Goal: Use online tool/utility

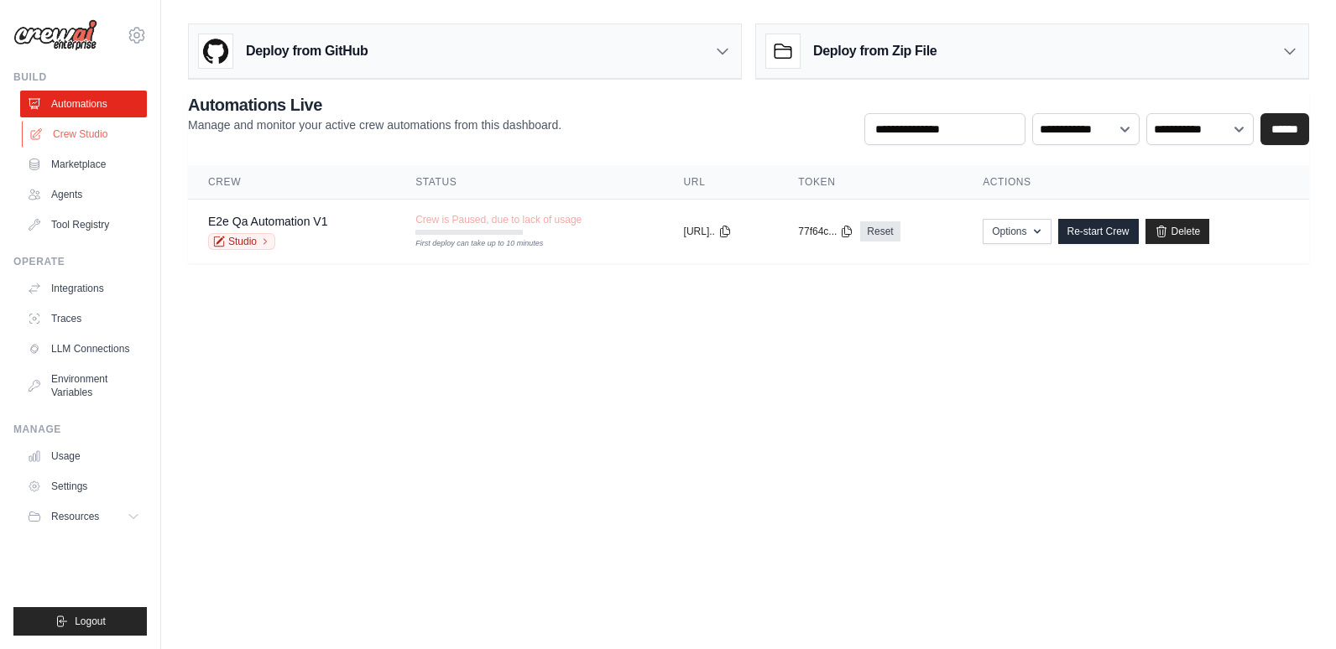
click at [74, 130] on link "Crew Studio" at bounding box center [85, 134] width 127 height 27
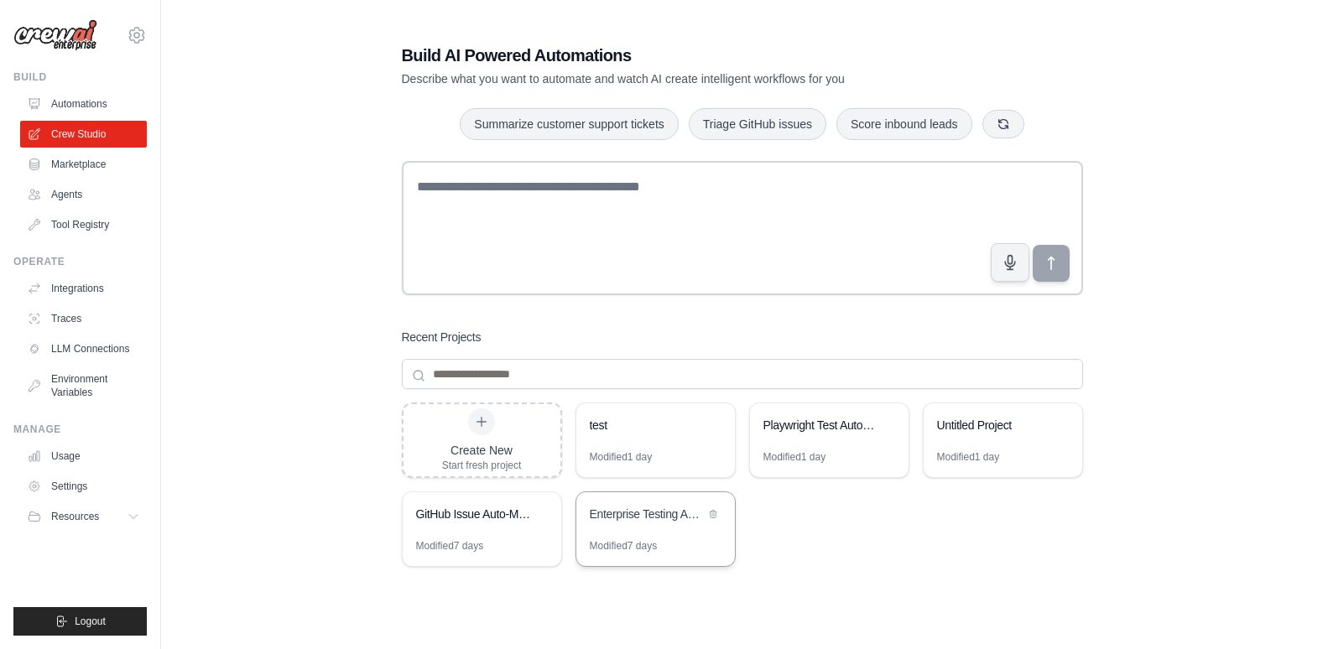
click at [608, 518] on div "Enterprise Testing Automation Platform" at bounding box center [647, 514] width 115 height 17
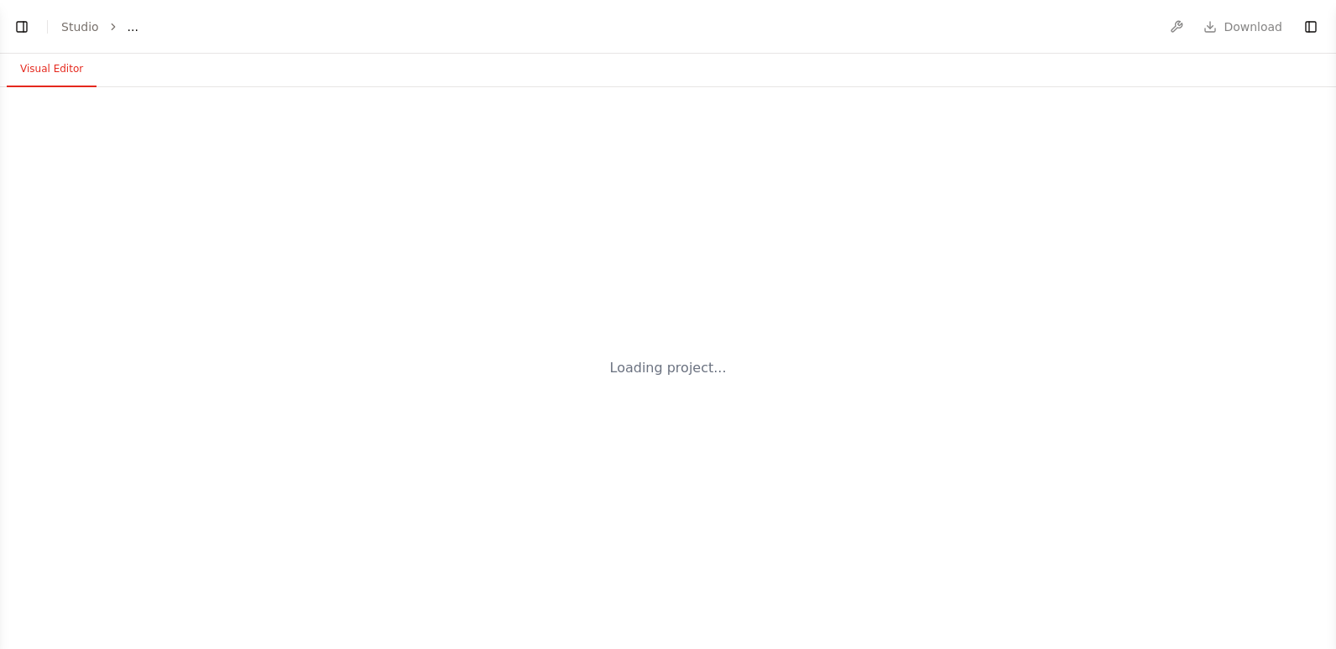
select select "****"
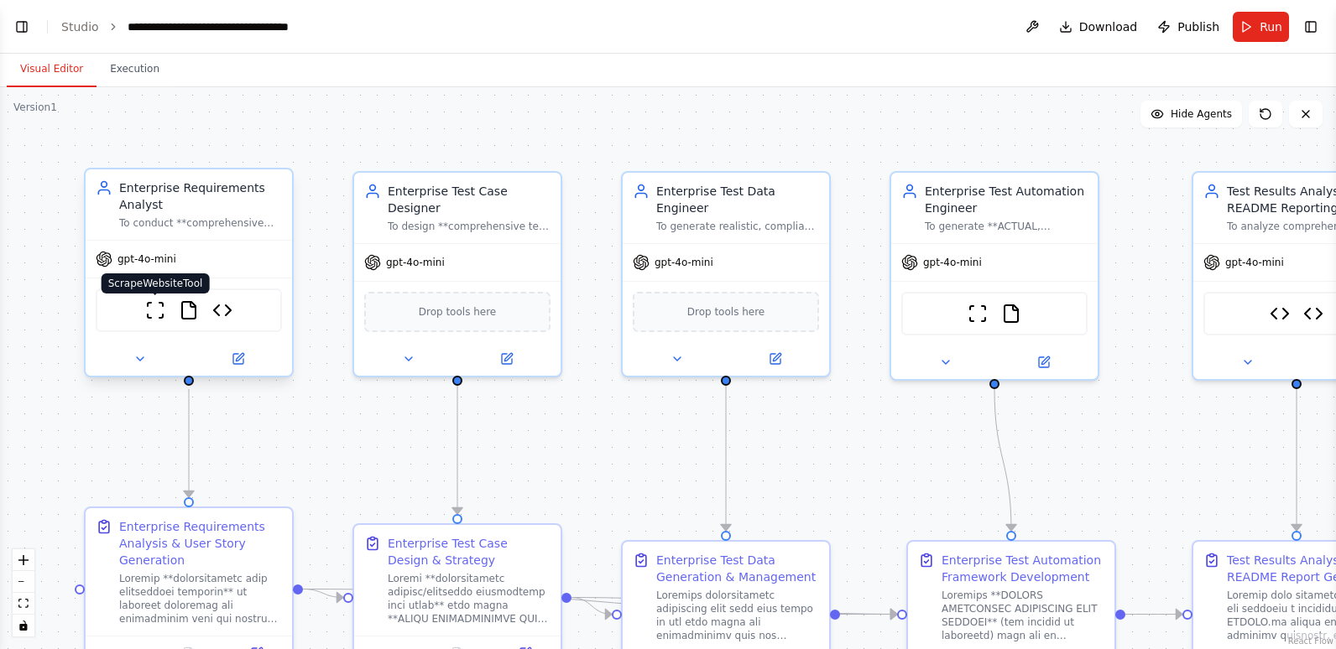
scroll to position [67897, 0]
click at [246, 354] on button at bounding box center [237, 359] width 95 height 20
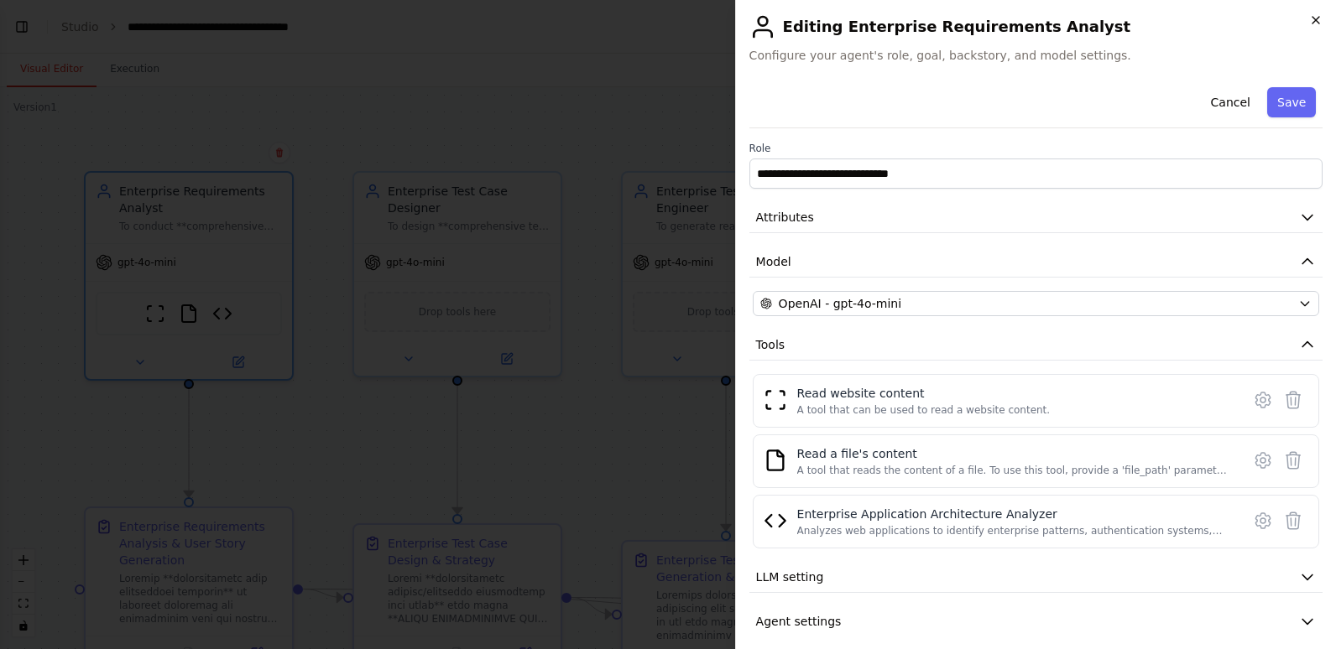
click at [1320, 21] on icon "button" at bounding box center [1315, 19] width 13 height 13
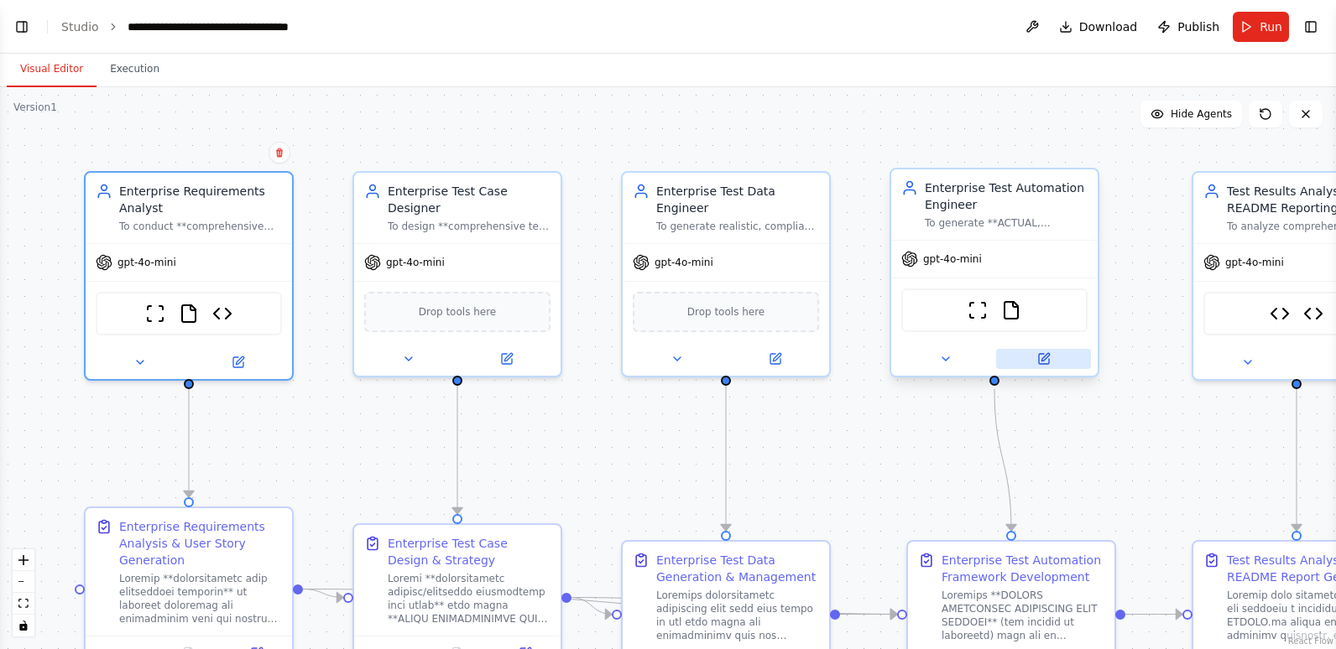
click at [1040, 356] on icon at bounding box center [1044, 359] width 10 height 10
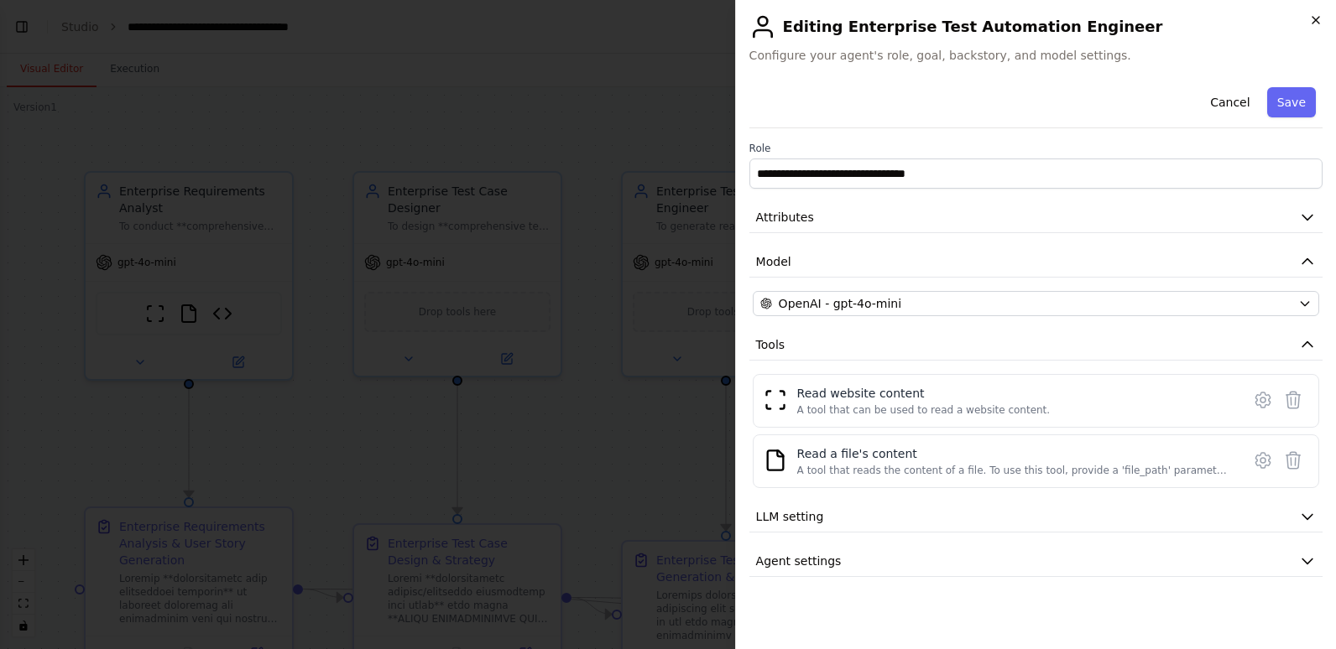
click at [1317, 24] on icon "button" at bounding box center [1315, 19] width 13 height 13
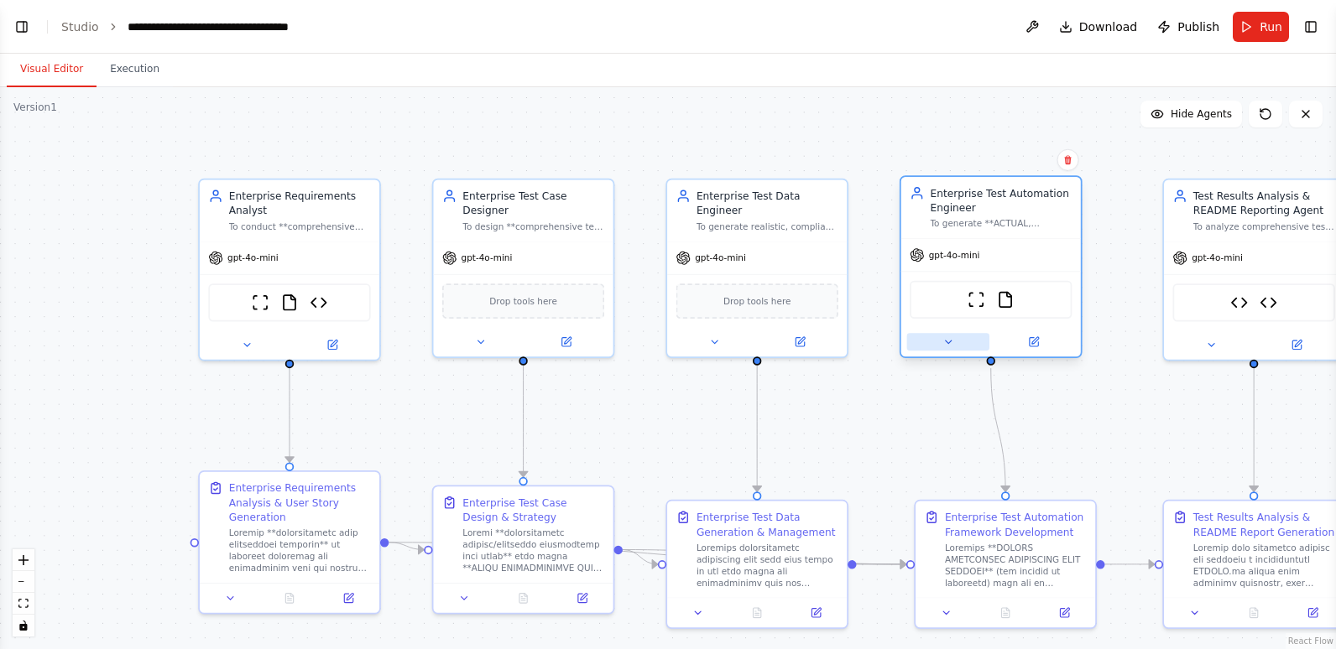
click at [946, 340] on icon at bounding box center [948, 342] width 12 height 12
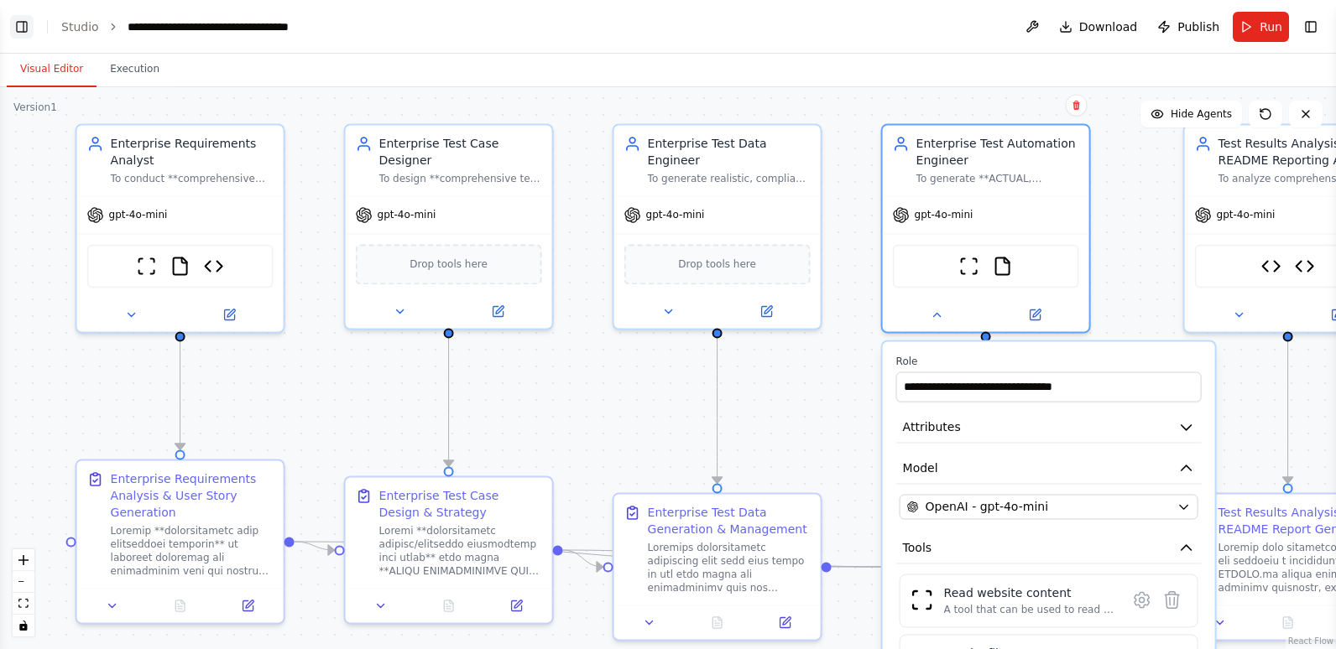
click at [18, 27] on button "Toggle Left Sidebar" at bounding box center [21, 26] width 23 height 23
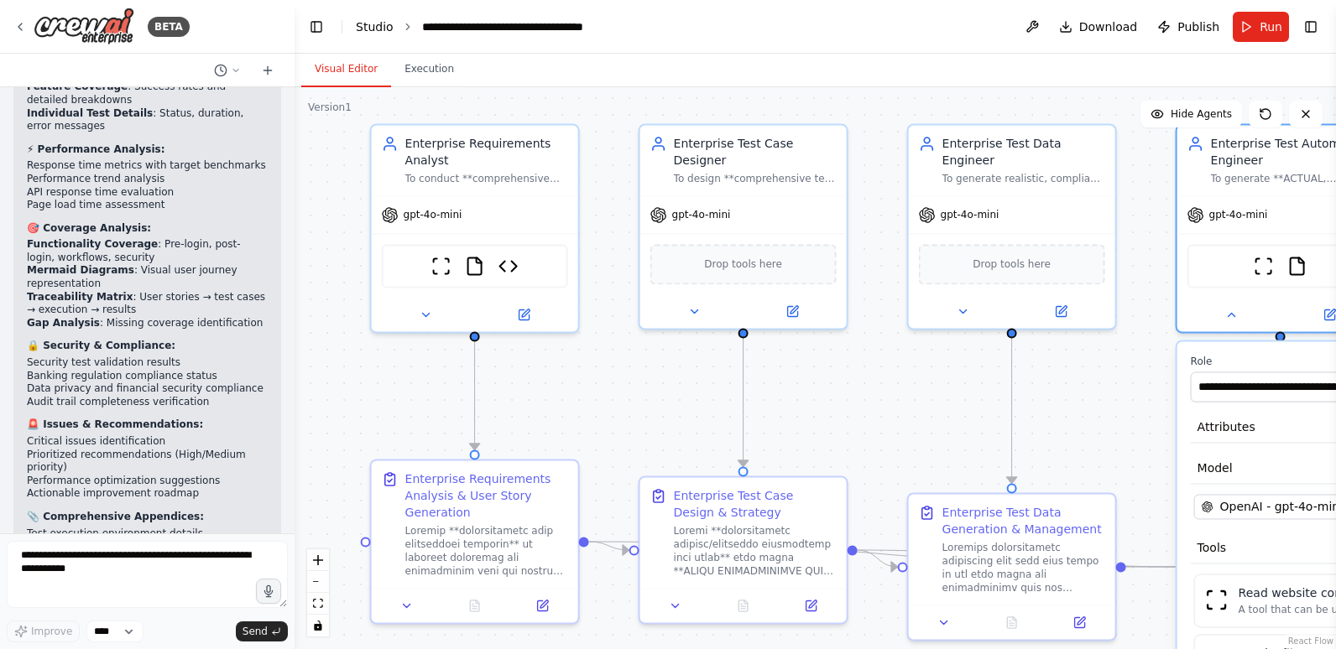
click at [373, 29] on link "Studio" at bounding box center [375, 26] width 38 height 13
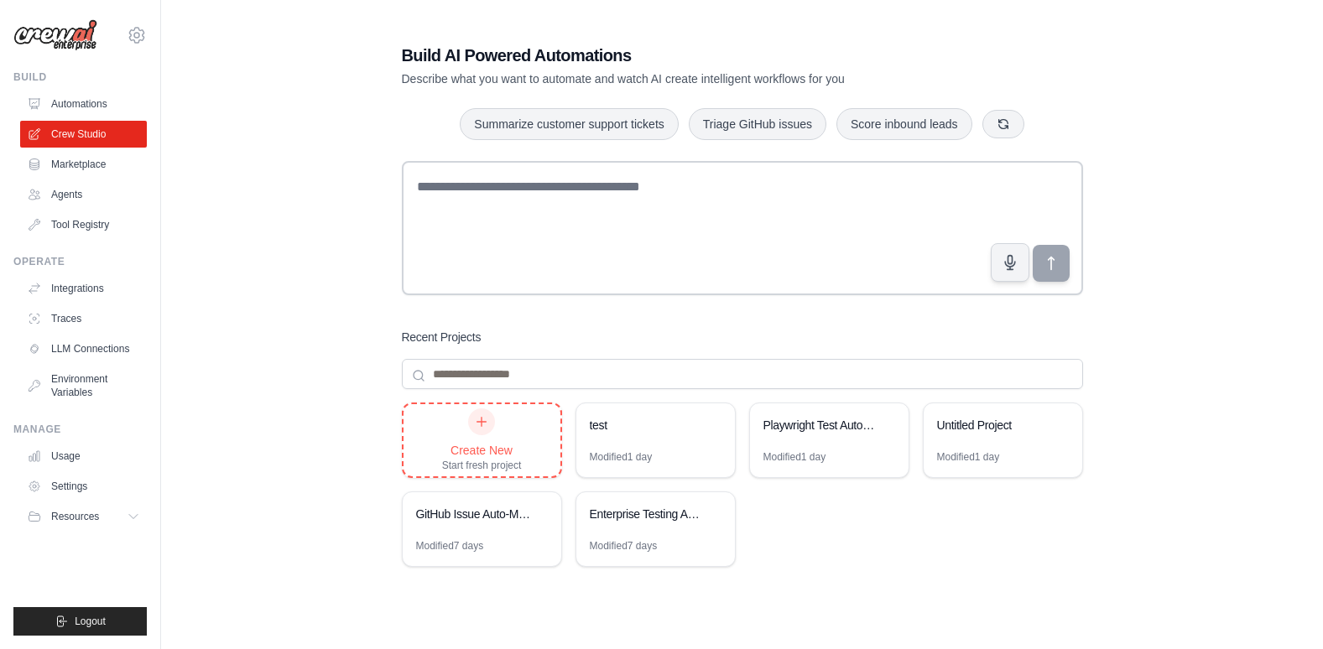
click at [479, 418] on icon at bounding box center [481, 421] width 13 height 13
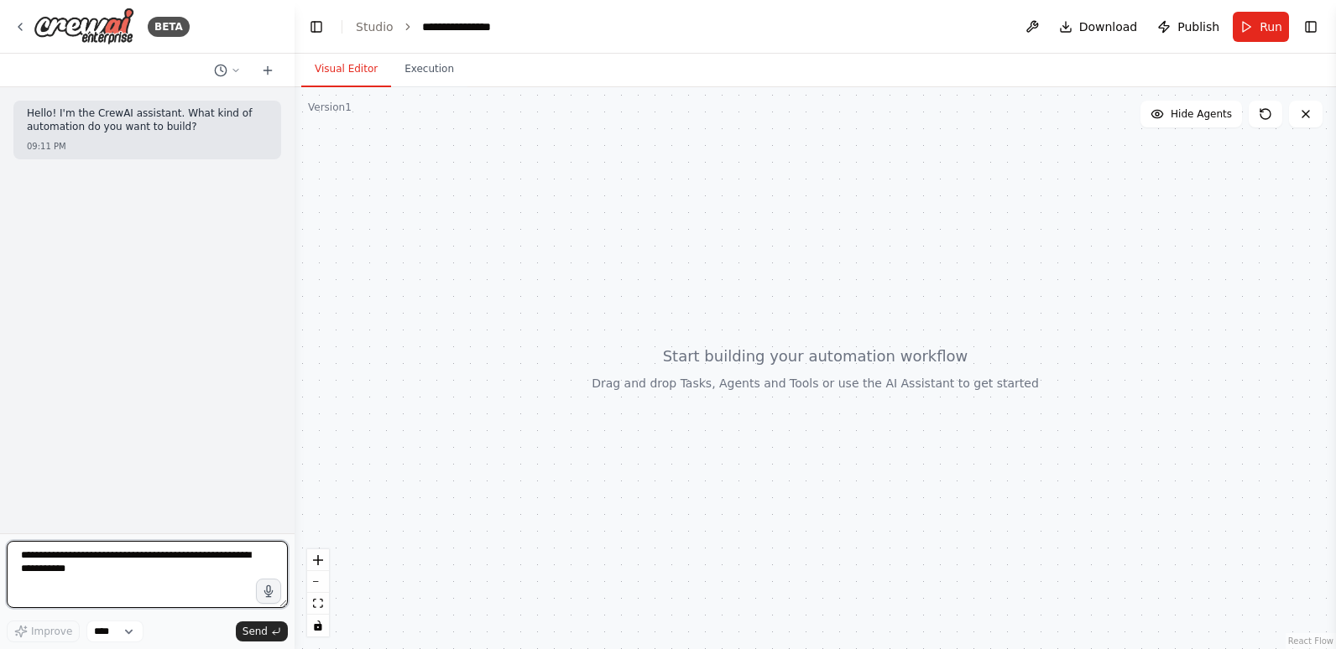
click at [116, 561] on textarea at bounding box center [147, 574] width 281 height 67
click at [187, 564] on textarea at bounding box center [147, 574] width 281 height 67
click at [90, 556] on textarea "**********" at bounding box center [147, 574] width 281 height 67
click at [204, 562] on textarea "**********" at bounding box center [147, 574] width 281 height 67
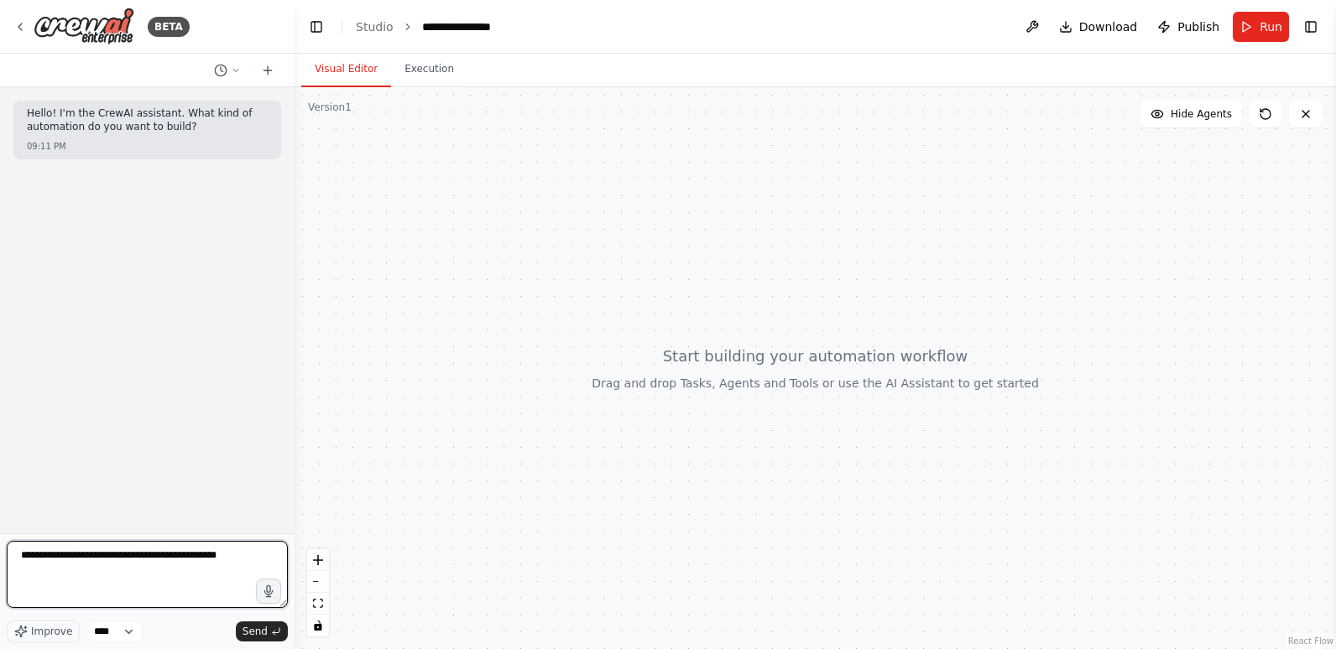
paste textarea "**********"
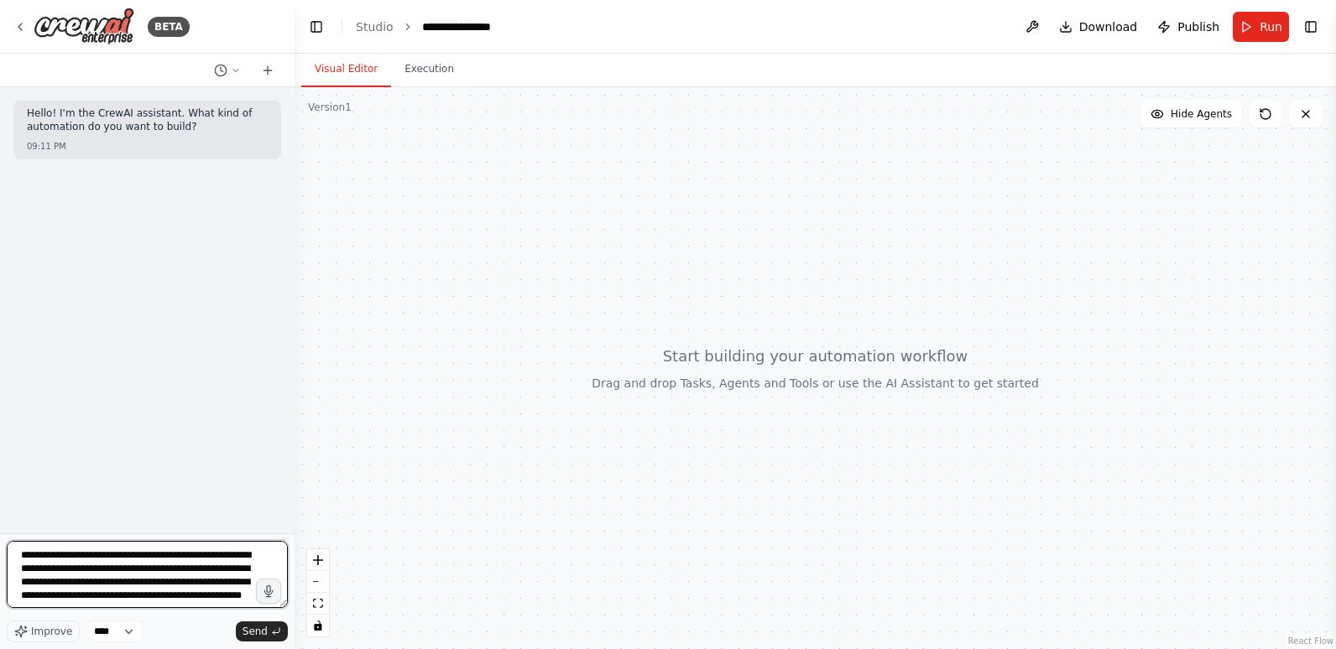
scroll to position [3915, 0]
type textarea "**********"
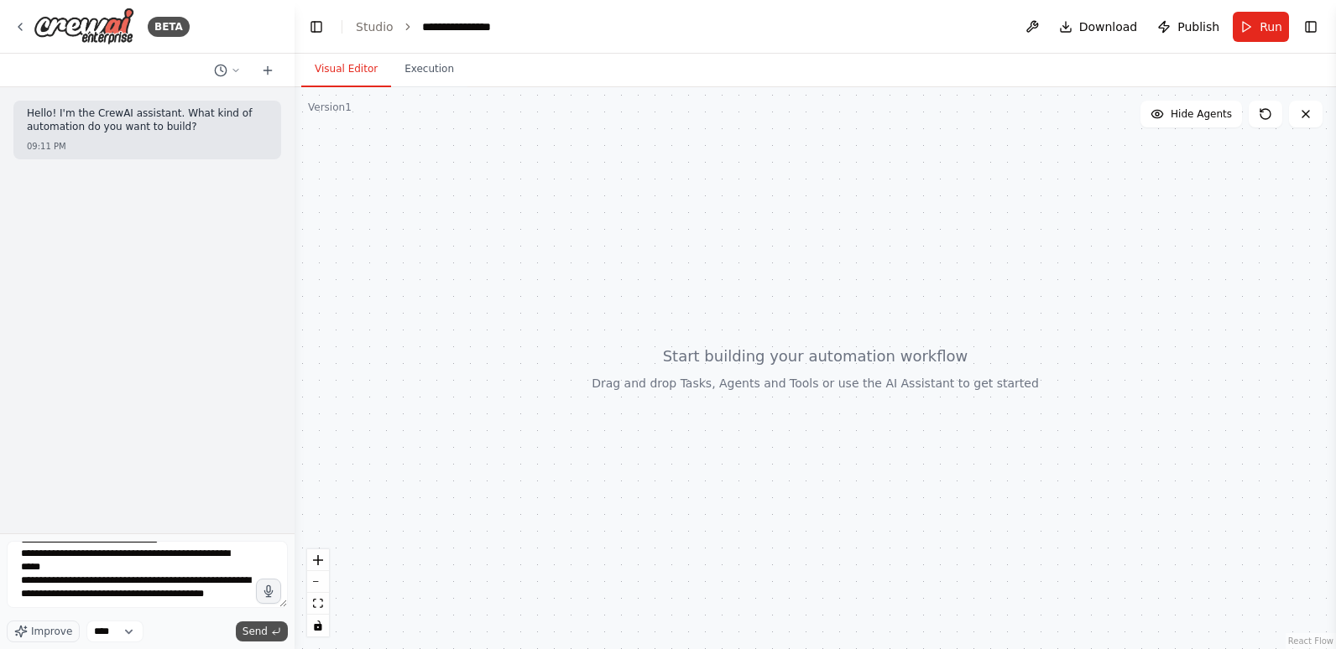
click at [254, 629] on span "Send" at bounding box center [255, 631] width 25 height 13
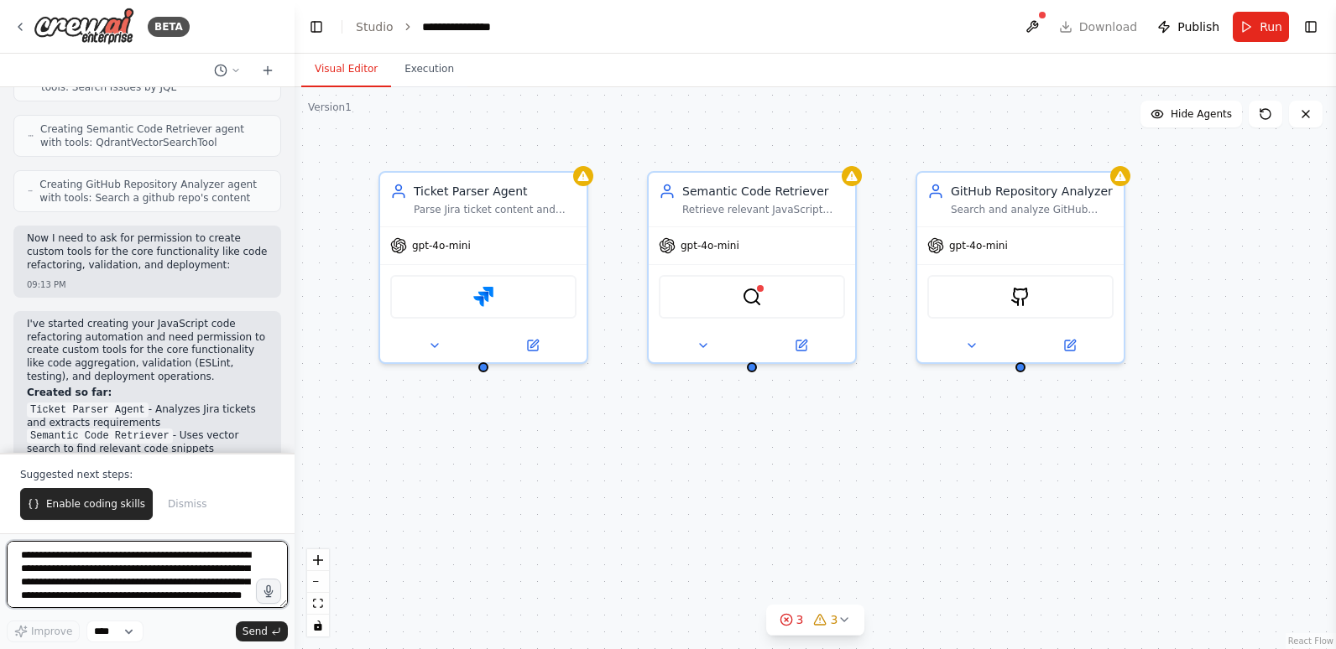
scroll to position [3545, 0]
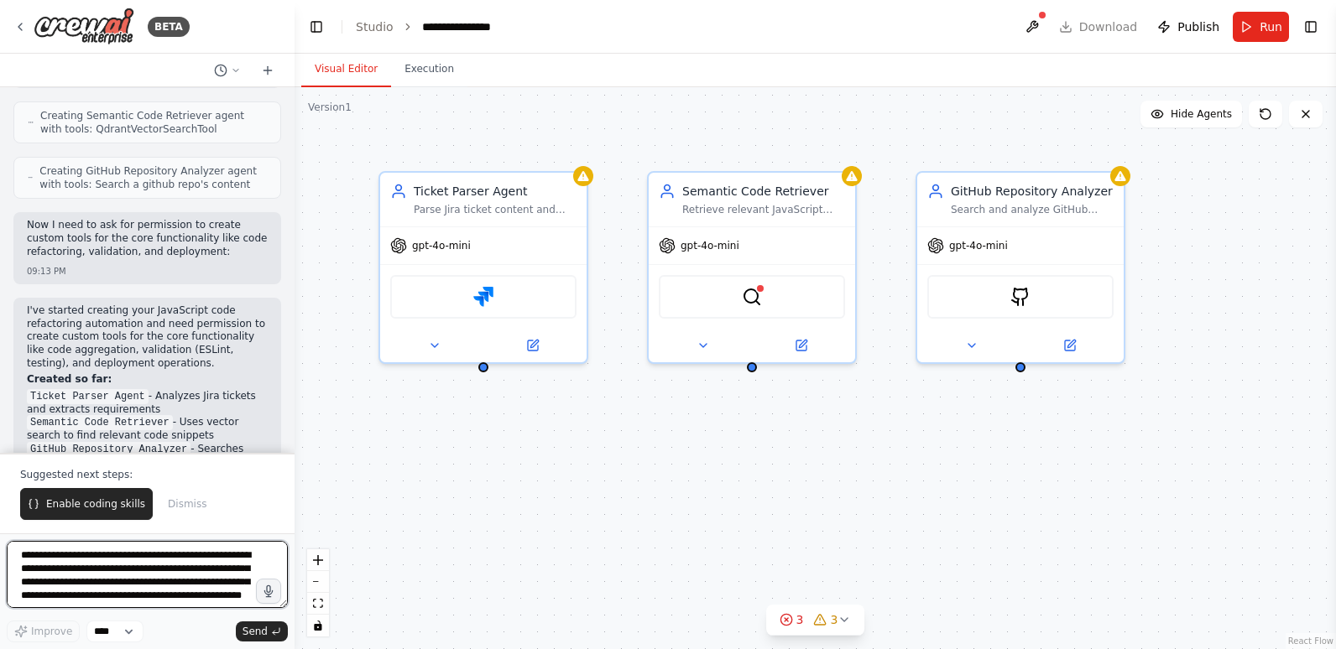
click at [82, 565] on textarea at bounding box center [147, 574] width 281 height 67
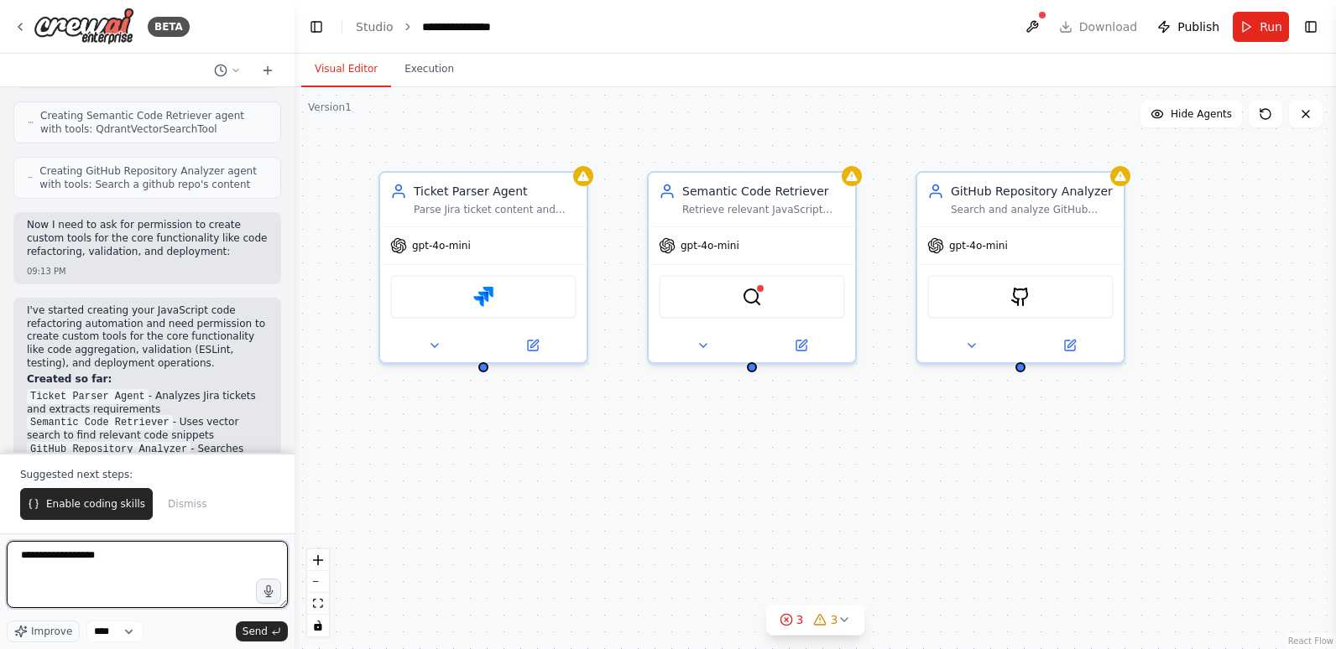
click at [67, 561] on textarea "**********" at bounding box center [147, 574] width 281 height 67
type textarea "**********"
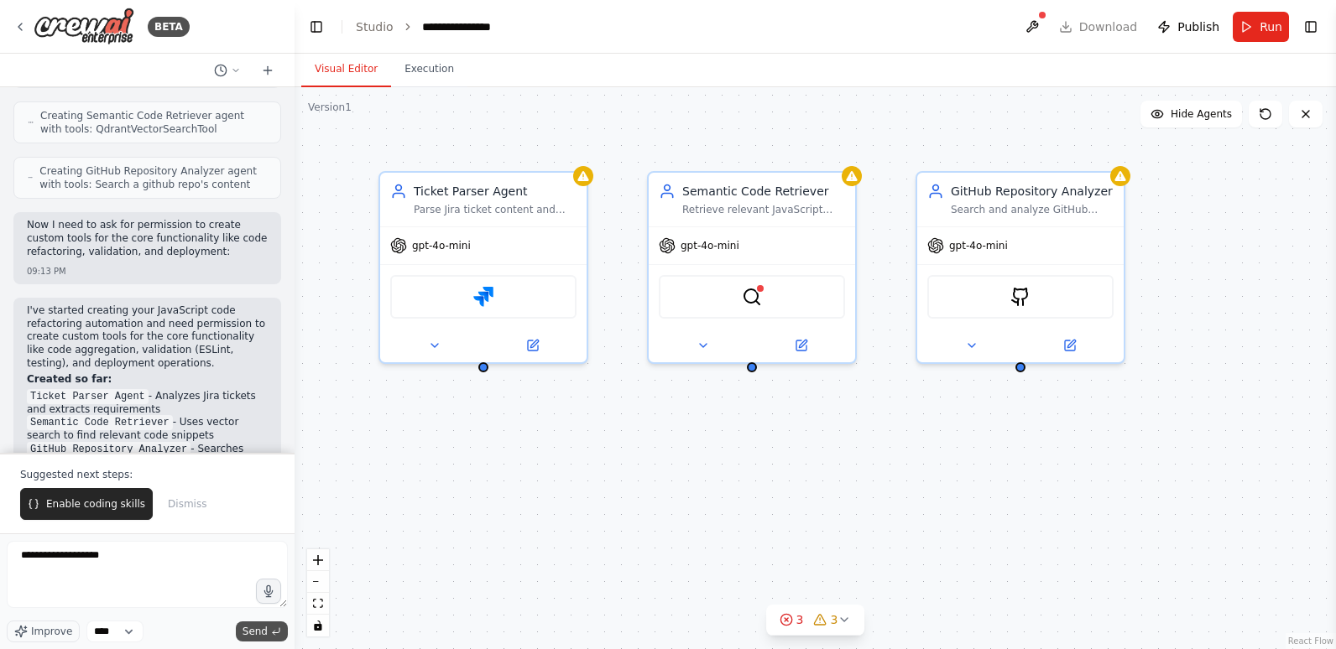
click at [255, 631] on span "Send" at bounding box center [255, 631] width 25 height 13
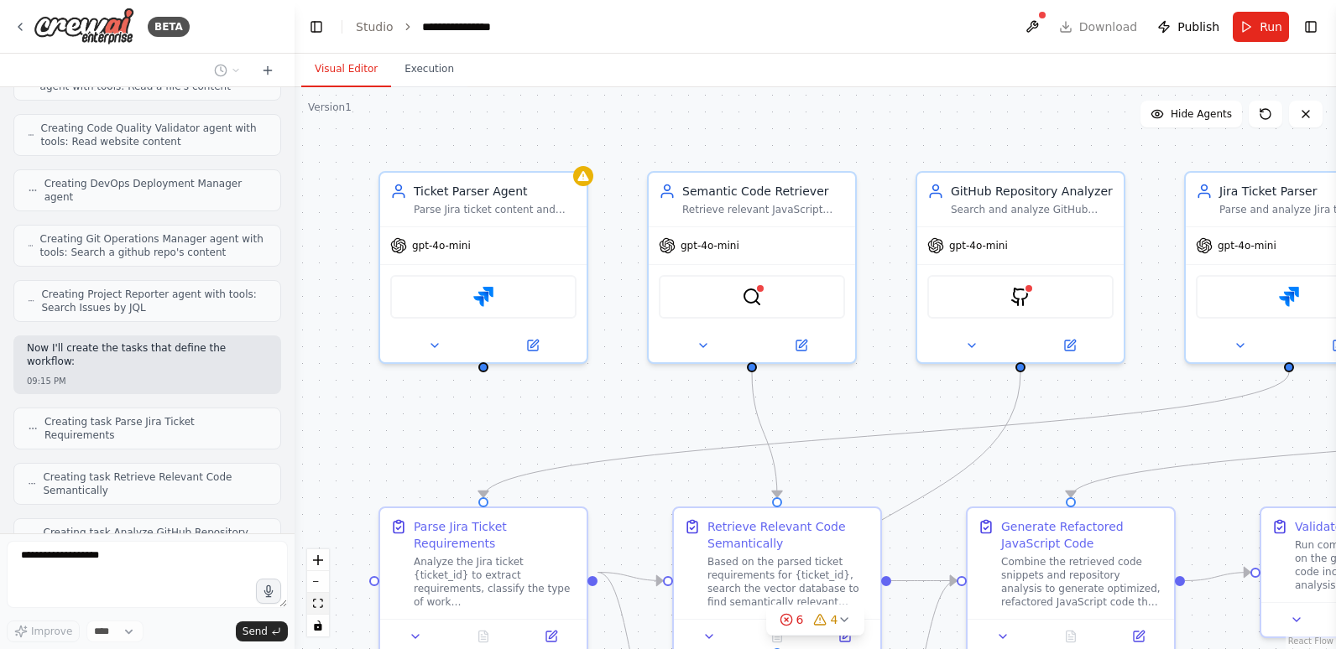
scroll to position [4464, 0]
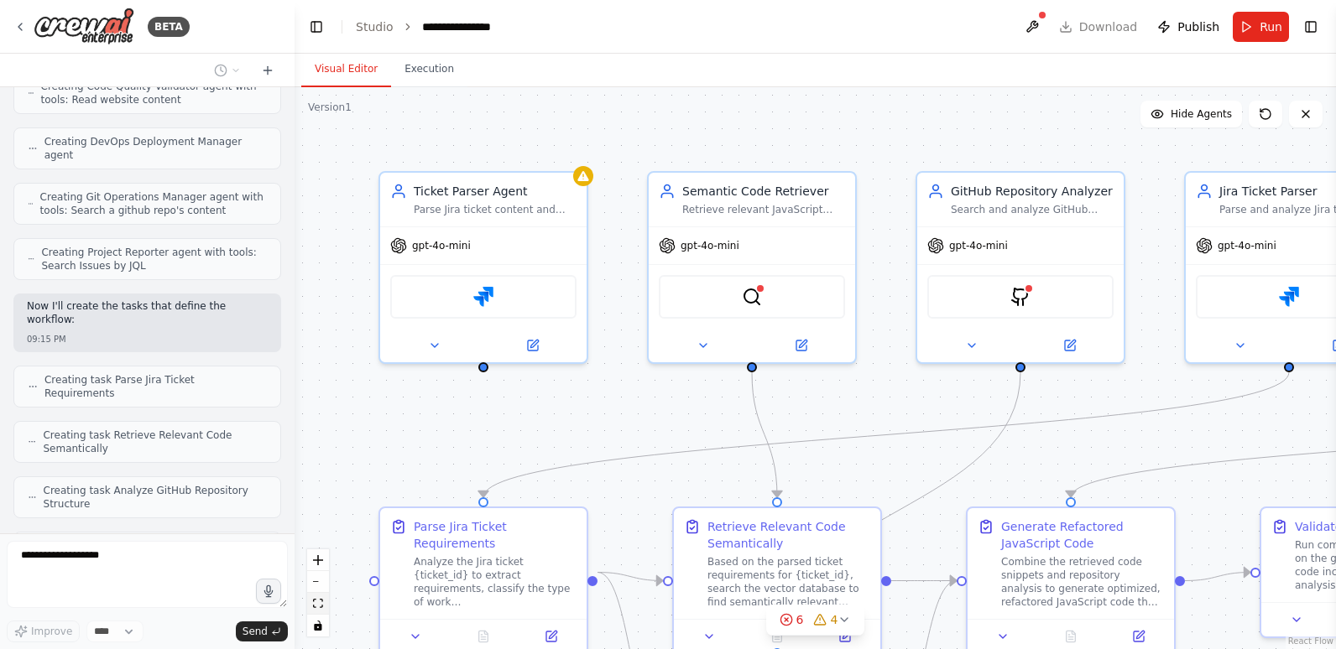
click at [315, 605] on icon "fit view" at bounding box center [318, 603] width 10 height 9
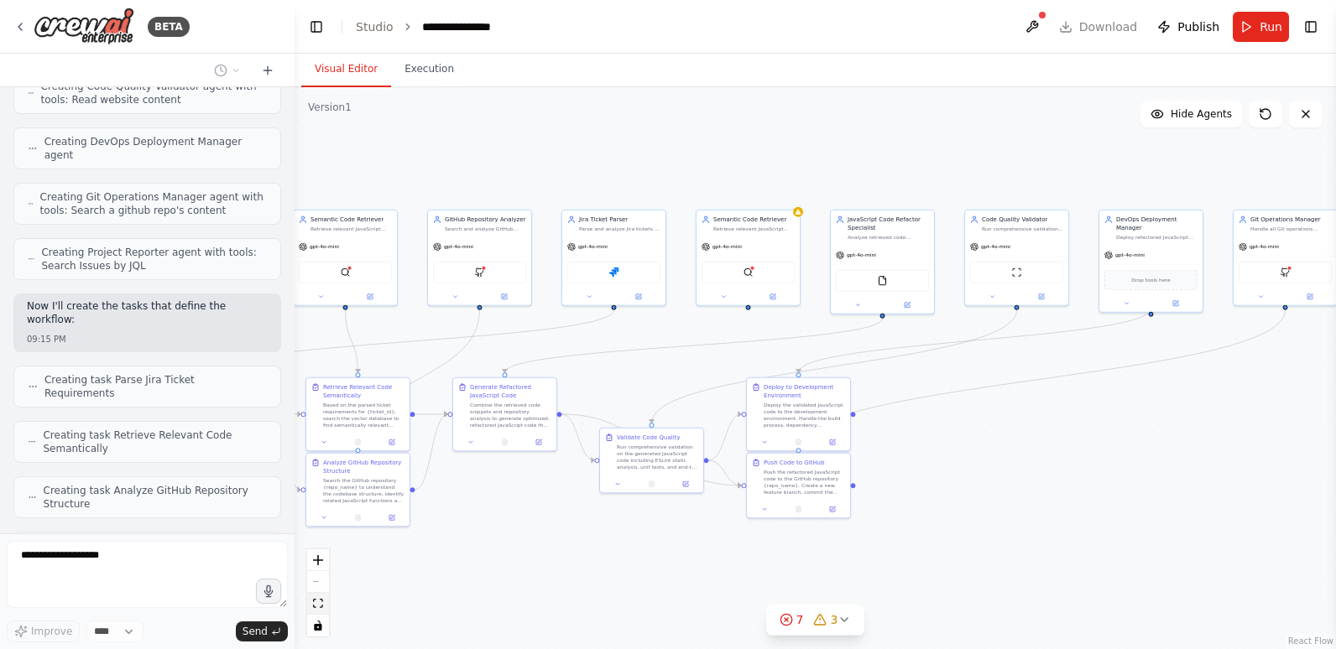
scroll to position [4506, 0]
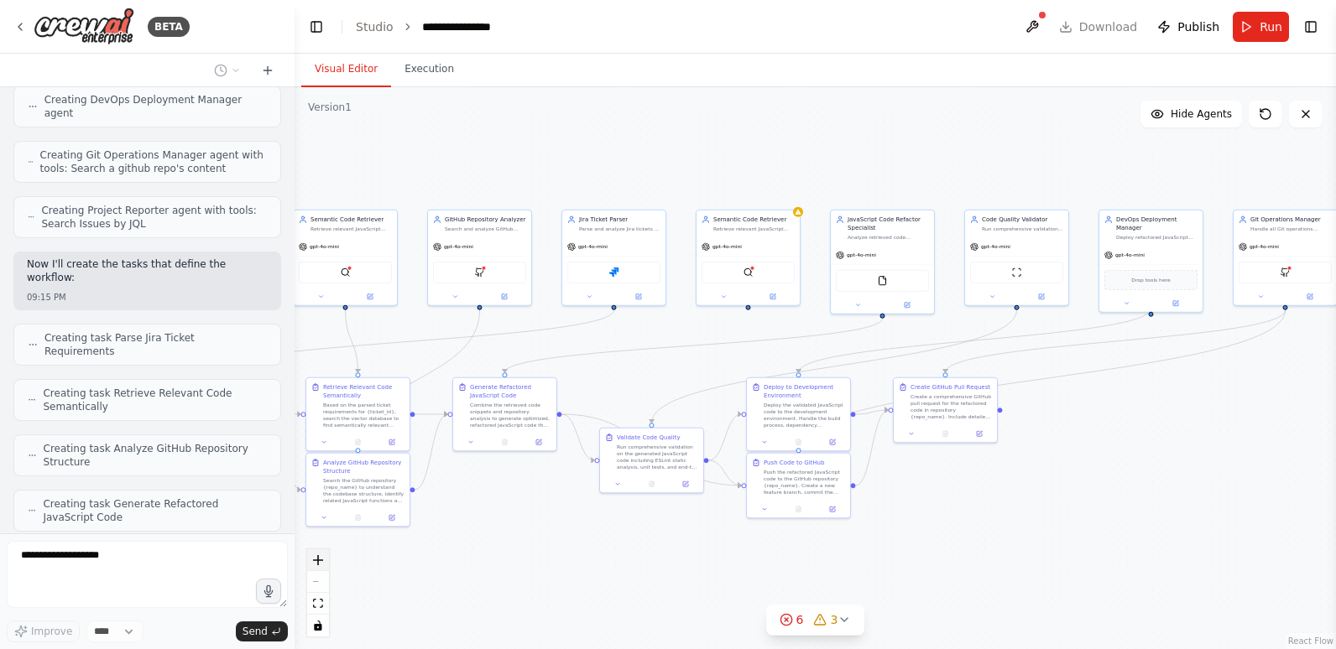
click at [321, 559] on icon "zoom in" at bounding box center [318, 561] width 10 height 10
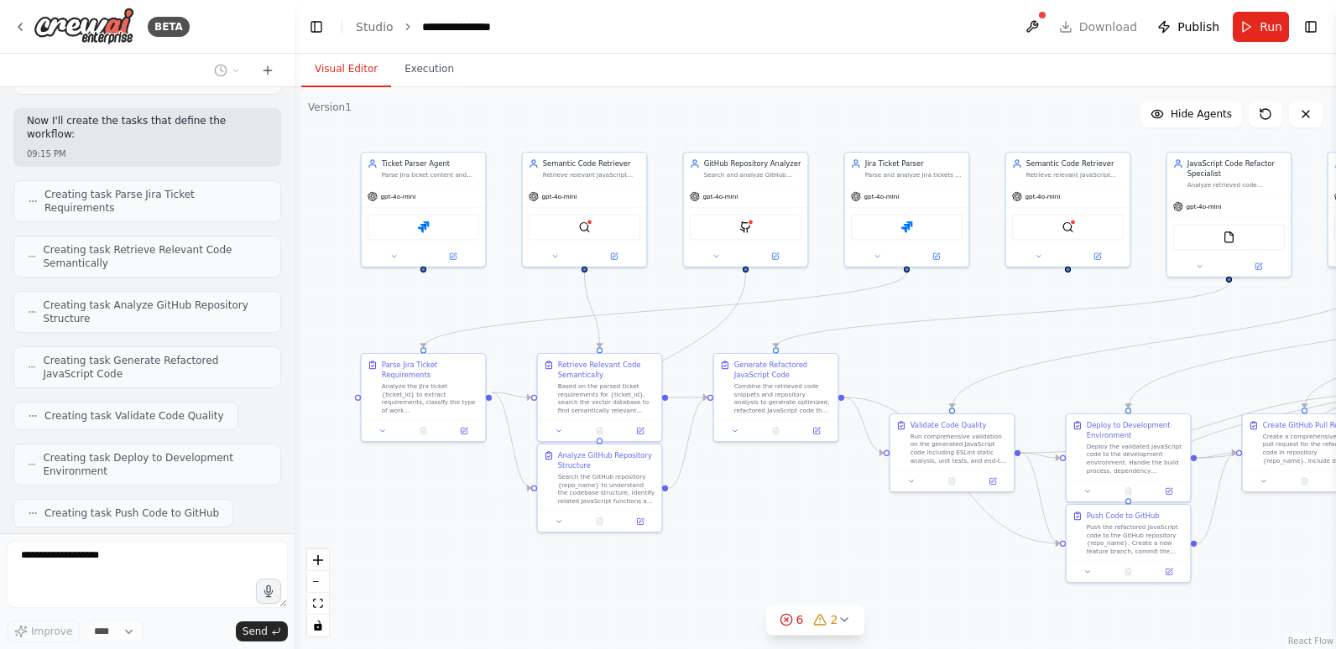
scroll to position [4662, 0]
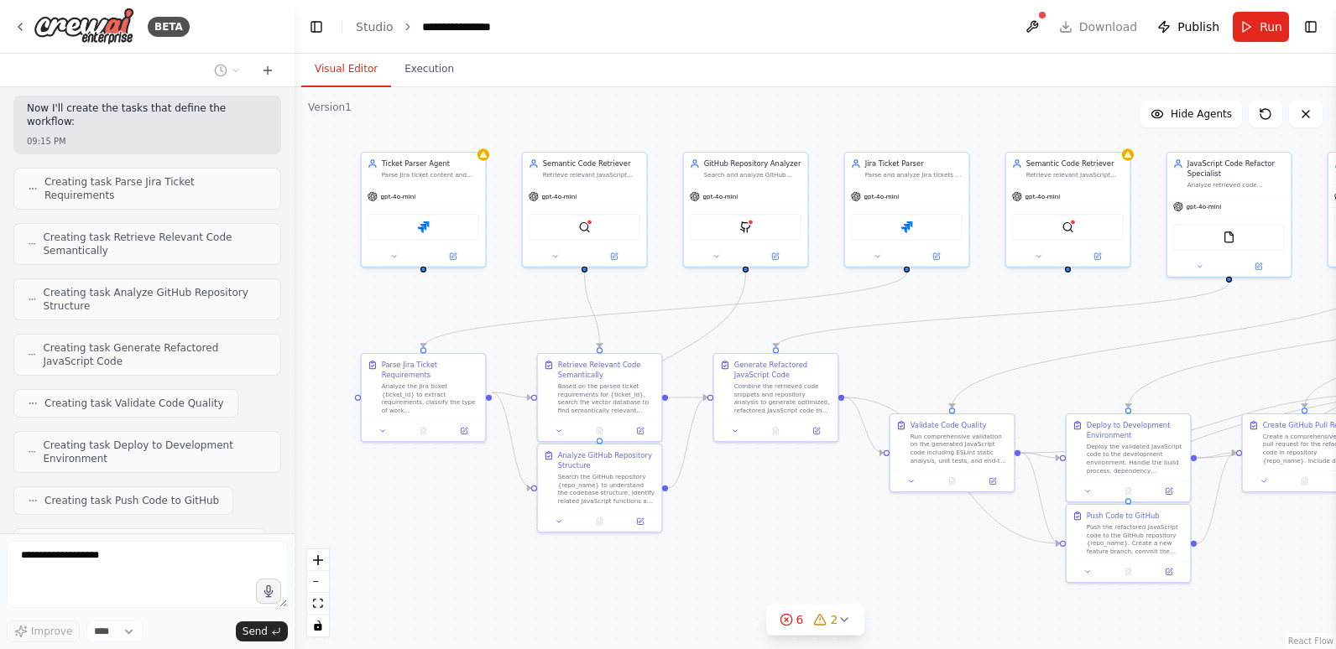
drag, startPoint x: 420, startPoint y: 583, endPoint x: 753, endPoint y: 557, distance: 334.2
click at [753, 557] on div ".deletable-edge-delete-btn { width: 20px; height: 20px; border: 0px solid #ffff…" at bounding box center [815, 368] width 1041 height 562
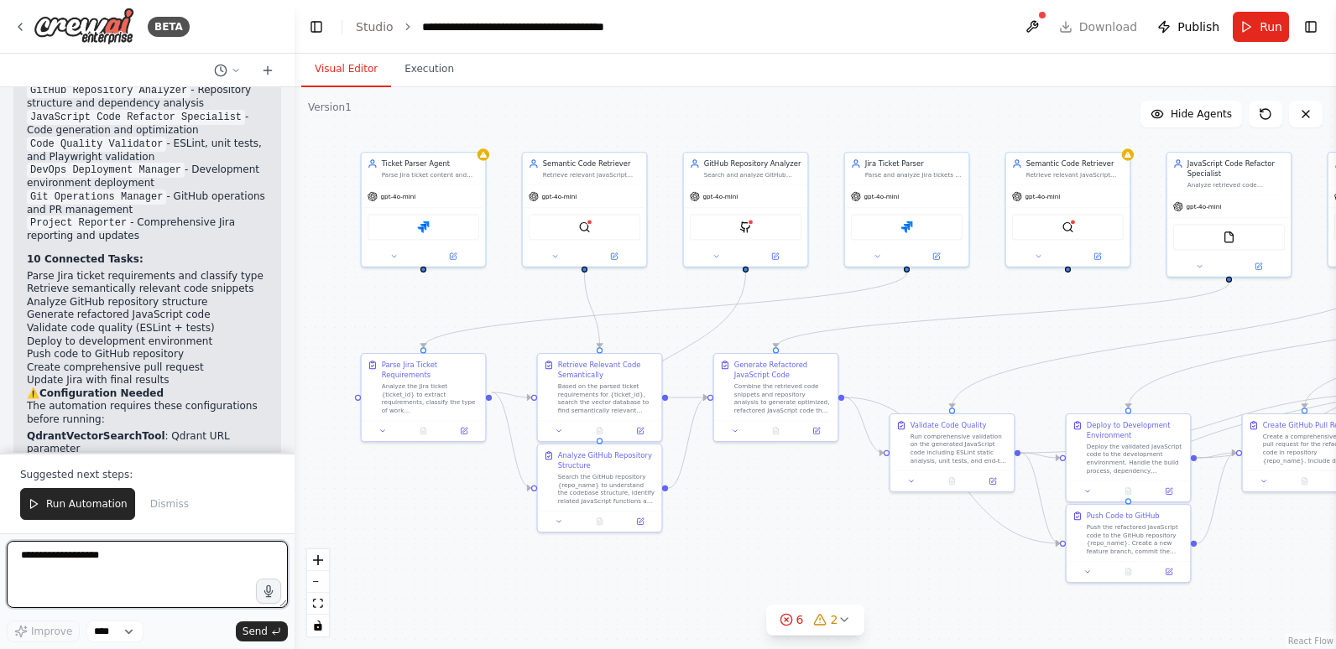
scroll to position [5518, 0]
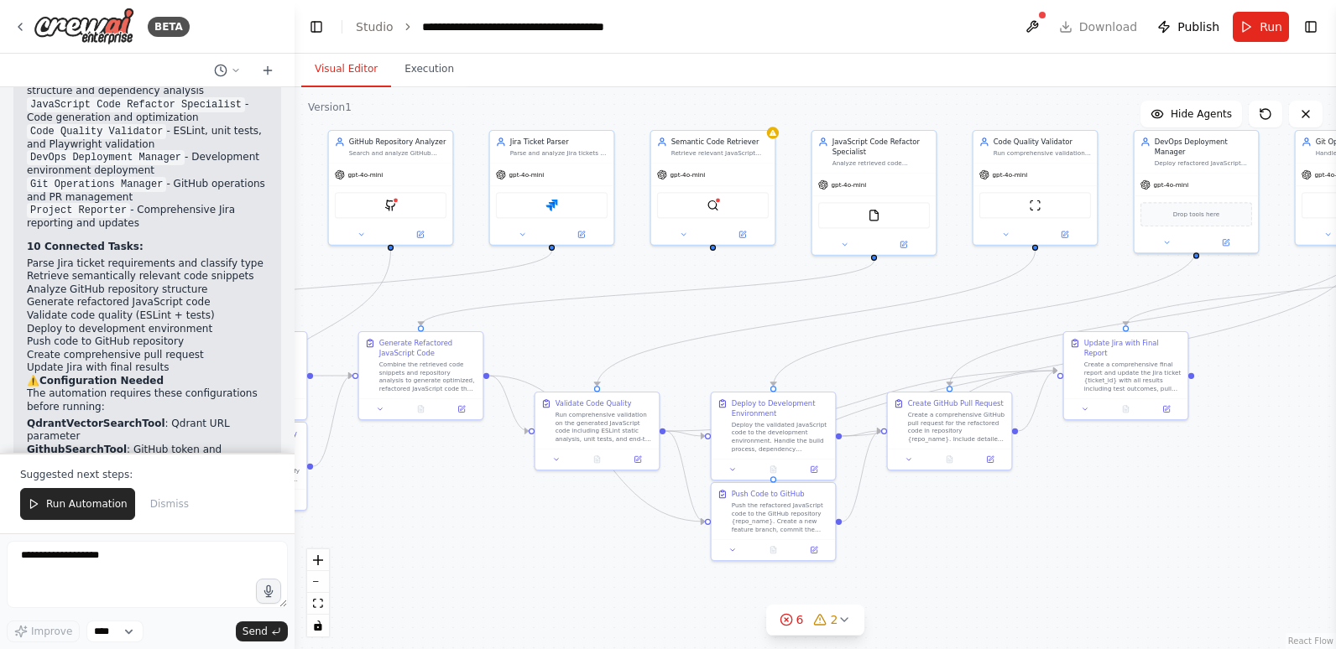
drag, startPoint x: 812, startPoint y: 518, endPoint x: 457, endPoint y: 496, distance: 355.6
click at [457, 496] on div ".deletable-edge-delete-btn { width: 20px; height: 20px; border: 0px solid #ffff…" at bounding box center [815, 368] width 1041 height 562
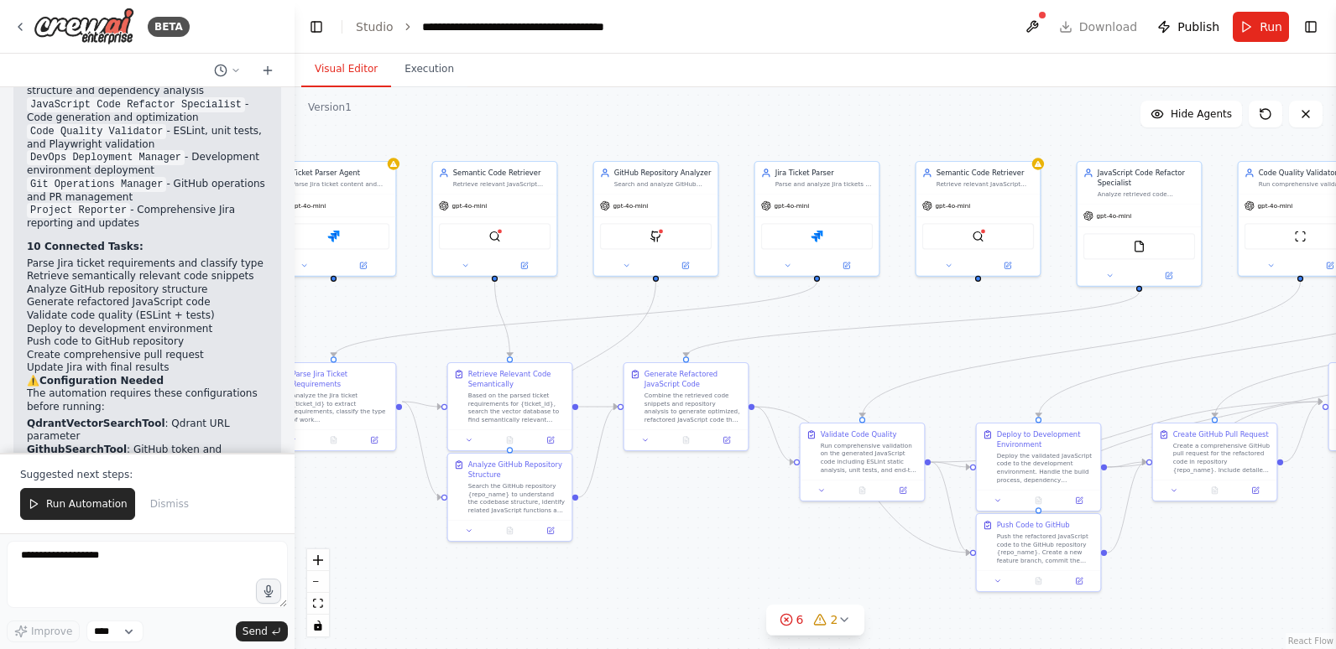
drag, startPoint x: 1073, startPoint y: 503, endPoint x: 1338, endPoint y: 534, distance: 267.0
click at [1335, 534] on html "BETA Hello! I'm the CrewAI assistant. What kind of automation do you want to bu…" at bounding box center [668, 324] width 1336 height 649
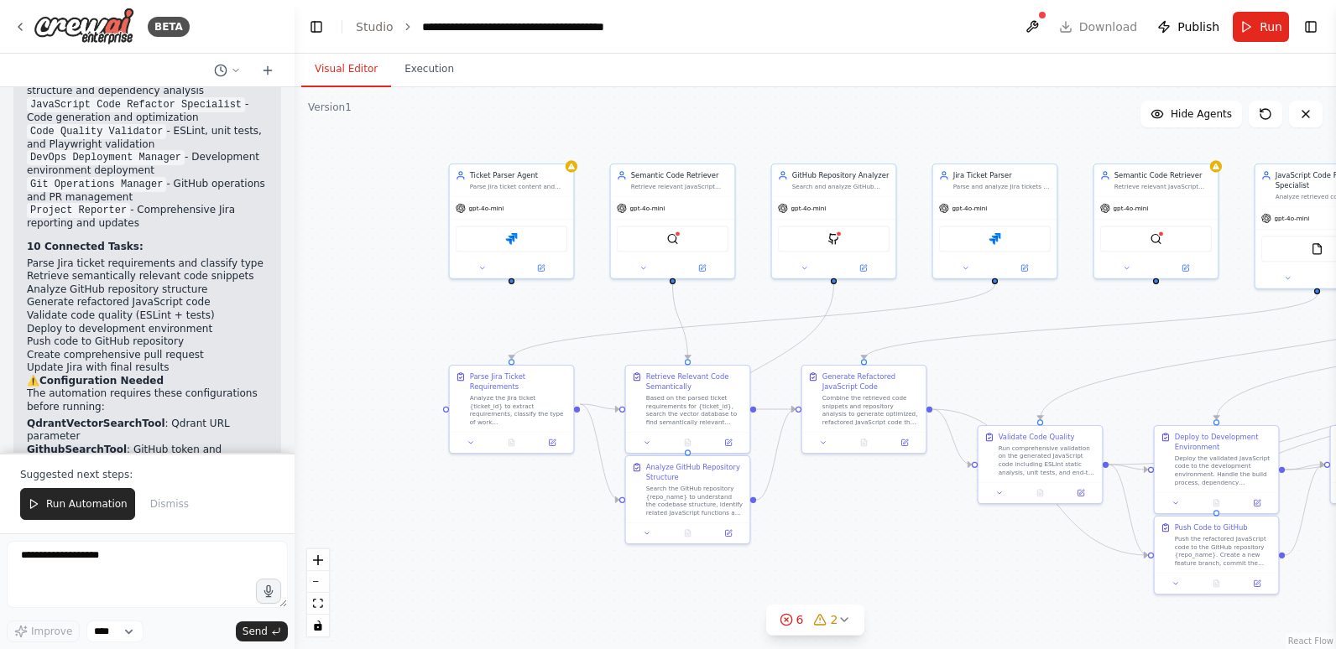
drag, startPoint x: 800, startPoint y: 566, endPoint x: 978, endPoint y: 568, distance: 177.9
click at [978, 568] on div ".deletable-edge-delete-btn { width: 20px; height: 20px; border: 0px solid #ffff…" at bounding box center [815, 368] width 1041 height 562
click at [1080, 28] on header "**********" at bounding box center [815, 27] width 1041 height 54
click at [1038, 22] on button at bounding box center [1032, 27] width 27 height 30
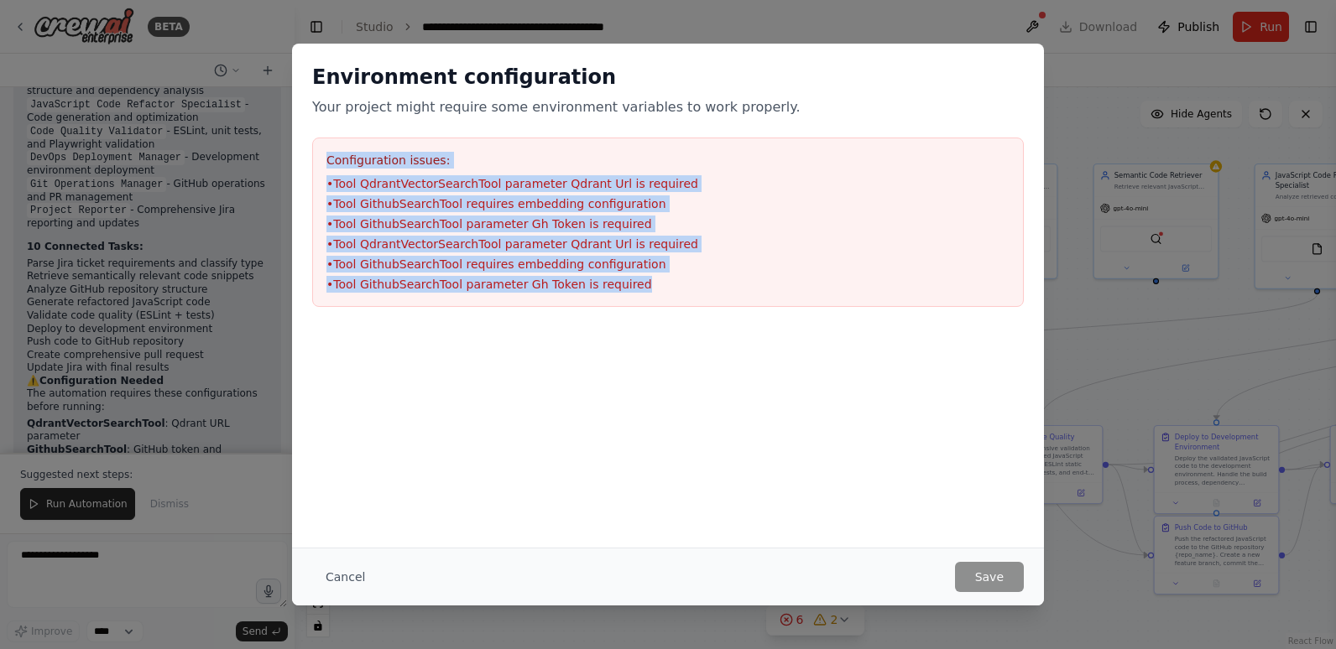
drag, startPoint x: 632, startPoint y: 284, endPoint x: 317, endPoint y: 153, distance: 340.8
click at [317, 153] on div "Configuration issues: • Tool QdrantVectorSearchTool parameter Qdrant Url is req…" at bounding box center [668, 223] width 712 height 170
copy div "Configuration issues: • Tool QdrantVectorSearchTool parameter Qdrant Url is req…"
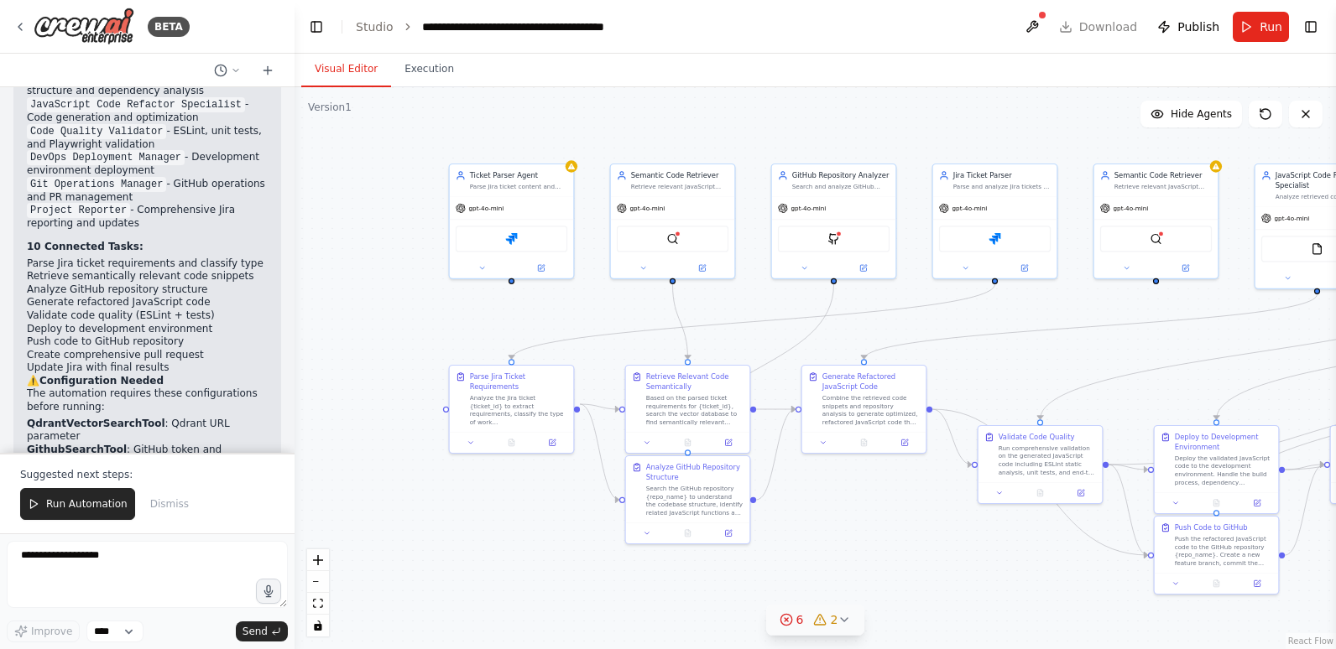
click at [843, 623] on icon at bounding box center [843, 619] width 13 height 13
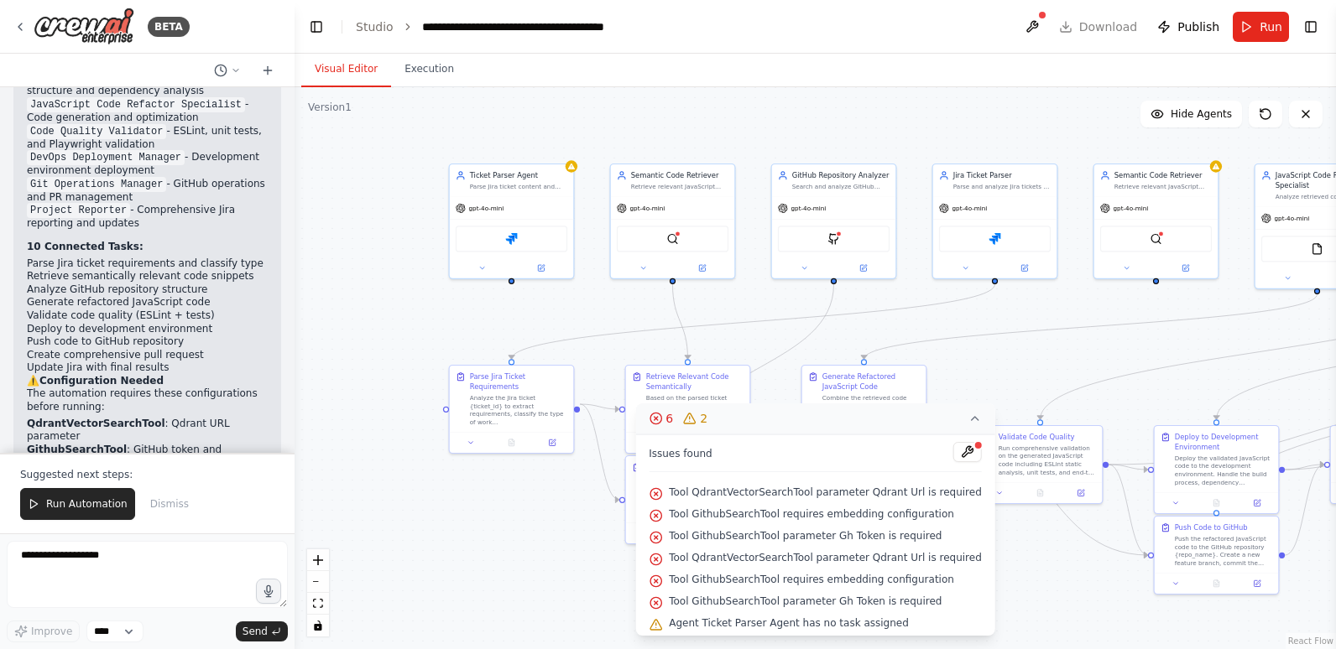
click at [547, 541] on div ".deletable-edge-delete-btn { width: 20px; height: 20px; border: 0px solid #ffff…" at bounding box center [815, 368] width 1041 height 562
click at [968, 416] on icon at bounding box center [974, 418] width 13 height 13
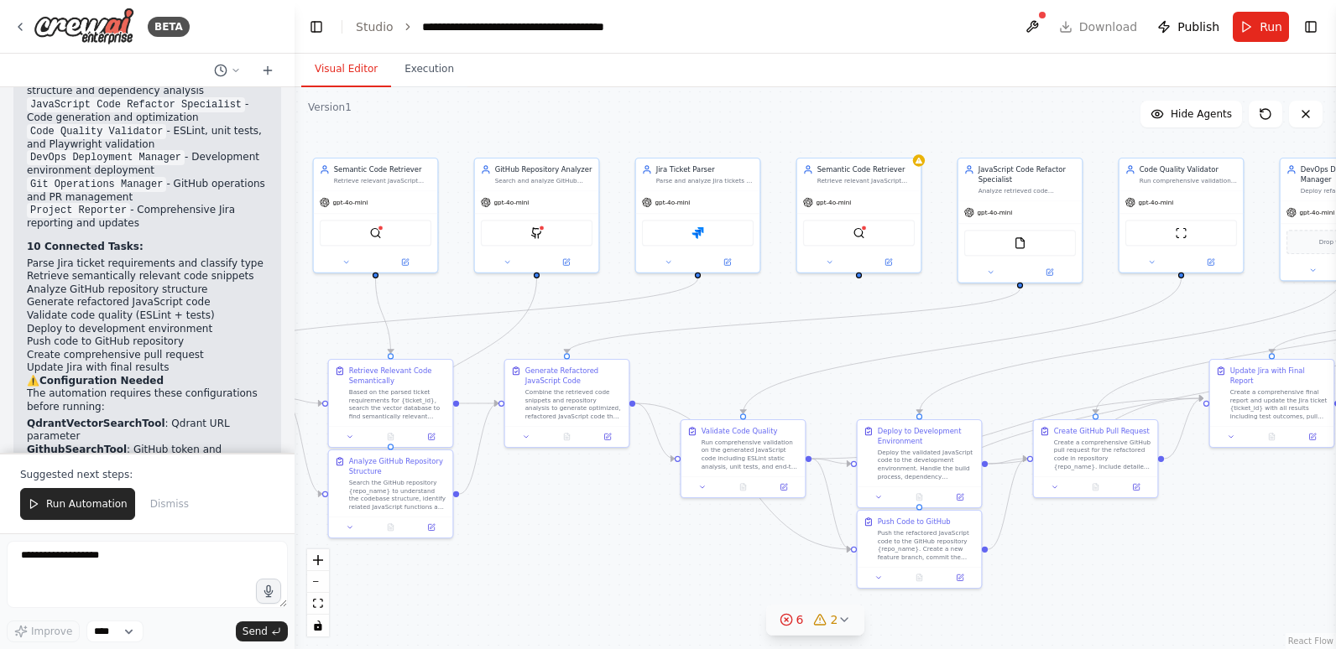
drag, startPoint x: 950, startPoint y: 554, endPoint x: 653, endPoint y: 548, distance: 297.1
click at [653, 548] on div ".deletable-edge-delete-btn { width: 20px; height: 20px; border: 0px solid #ffff…" at bounding box center [815, 368] width 1041 height 562
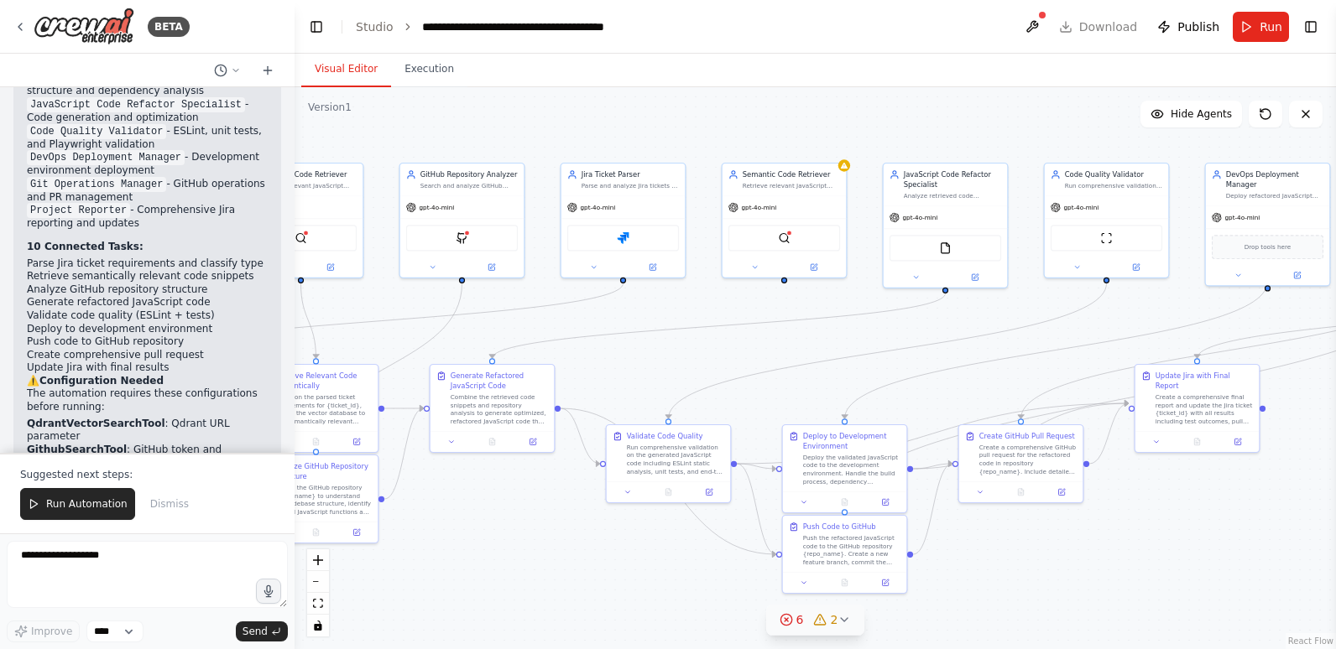
drag, startPoint x: 1179, startPoint y: 582, endPoint x: 1104, endPoint y: 587, distance: 74.9
click at [1104, 587] on div ".deletable-edge-delete-btn { width: 20px; height: 20px; border: 0px solid #ffff…" at bounding box center [815, 368] width 1041 height 562
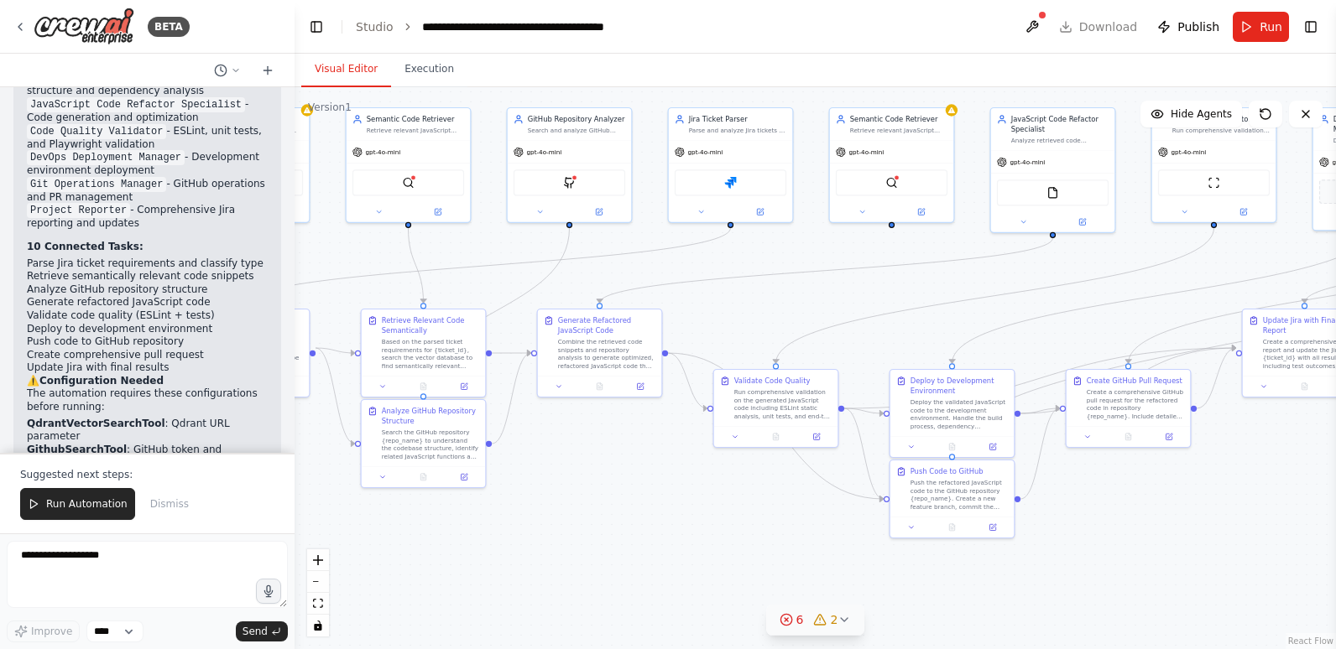
drag, startPoint x: 1009, startPoint y: 568, endPoint x: 1116, endPoint y: 513, distance: 120.8
click at [1116, 513] on div ".deletable-edge-delete-btn { width: 20px; height: 20px; border: 0px solid #ffff…" at bounding box center [815, 368] width 1041 height 562
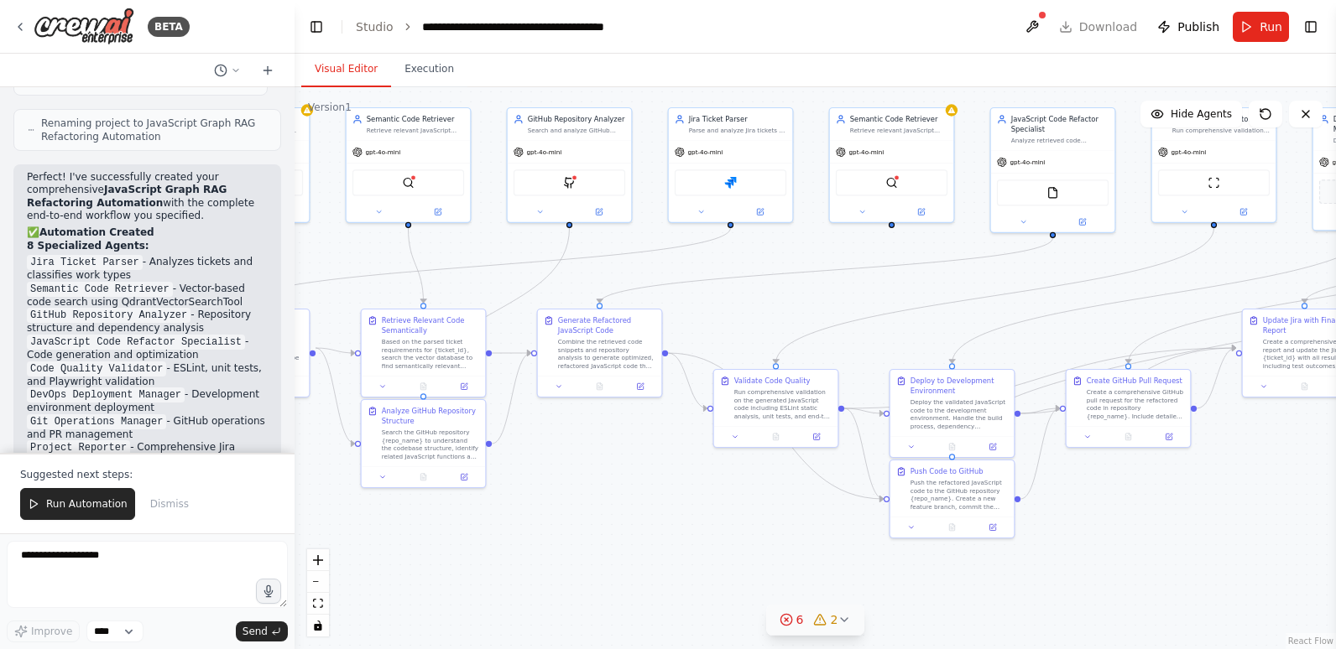
scroll to position [5266, 0]
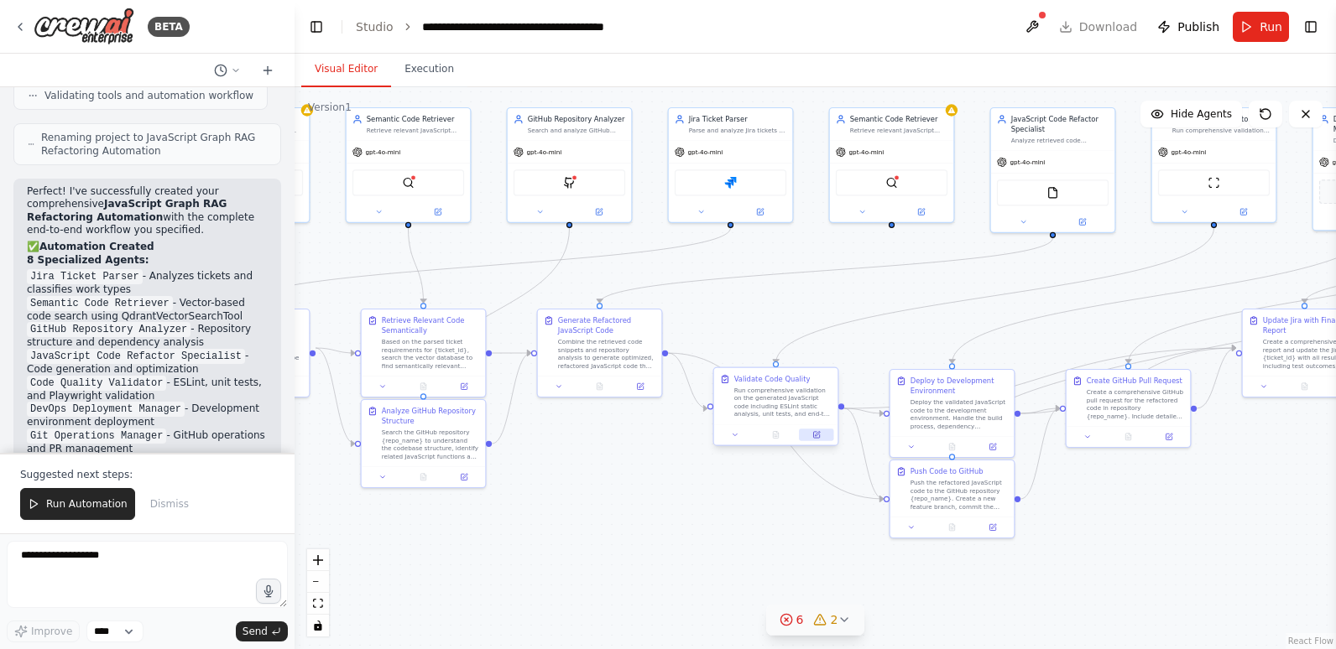
click at [814, 434] on icon at bounding box center [816, 435] width 6 height 6
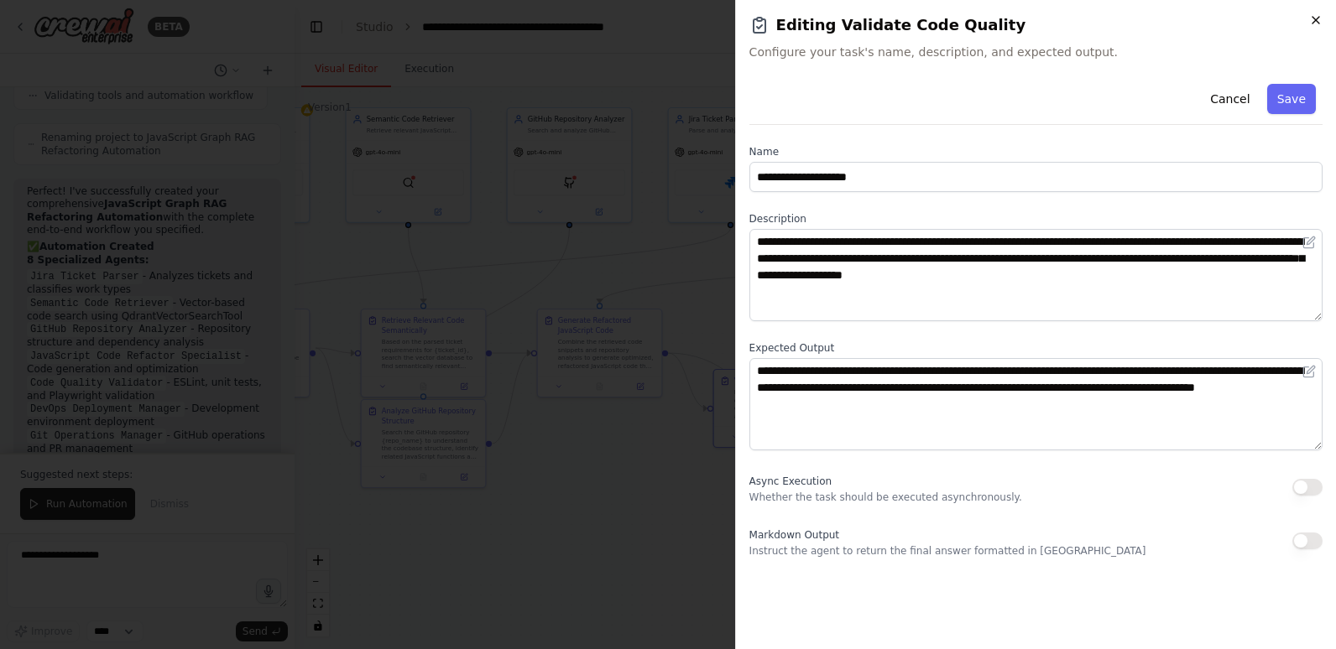
click at [1312, 23] on icon "button" at bounding box center [1315, 19] width 13 height 13
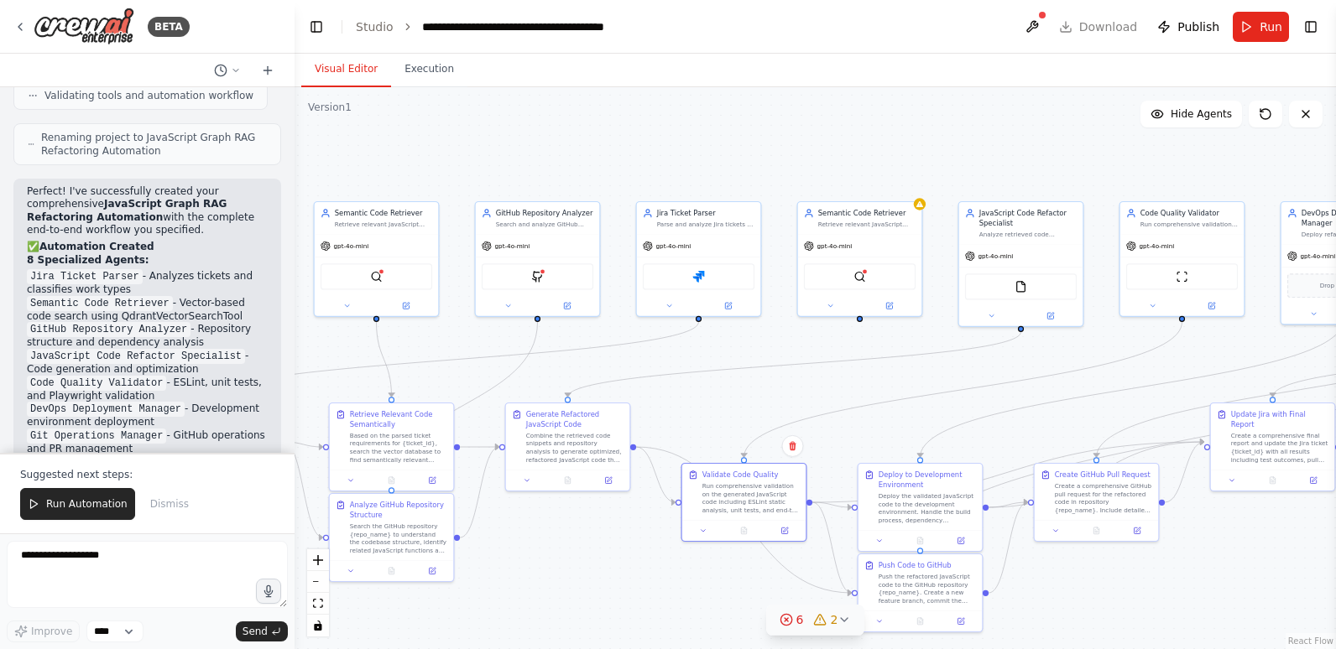
drag, startPoint x: 1259, startPoint y: 451, endPoint x: 1227, endPoint y: 545, distance: 99.2
click at [1227, 545] on div ".deletable-edge-delete-btn { width: 20px; height: 20px; border: 0px solid #ffff…" at bounding box center [815, 368] width 1041 height 562
click at [1217, 305] on button at bounding box center [1211, 304] width 57 height 12
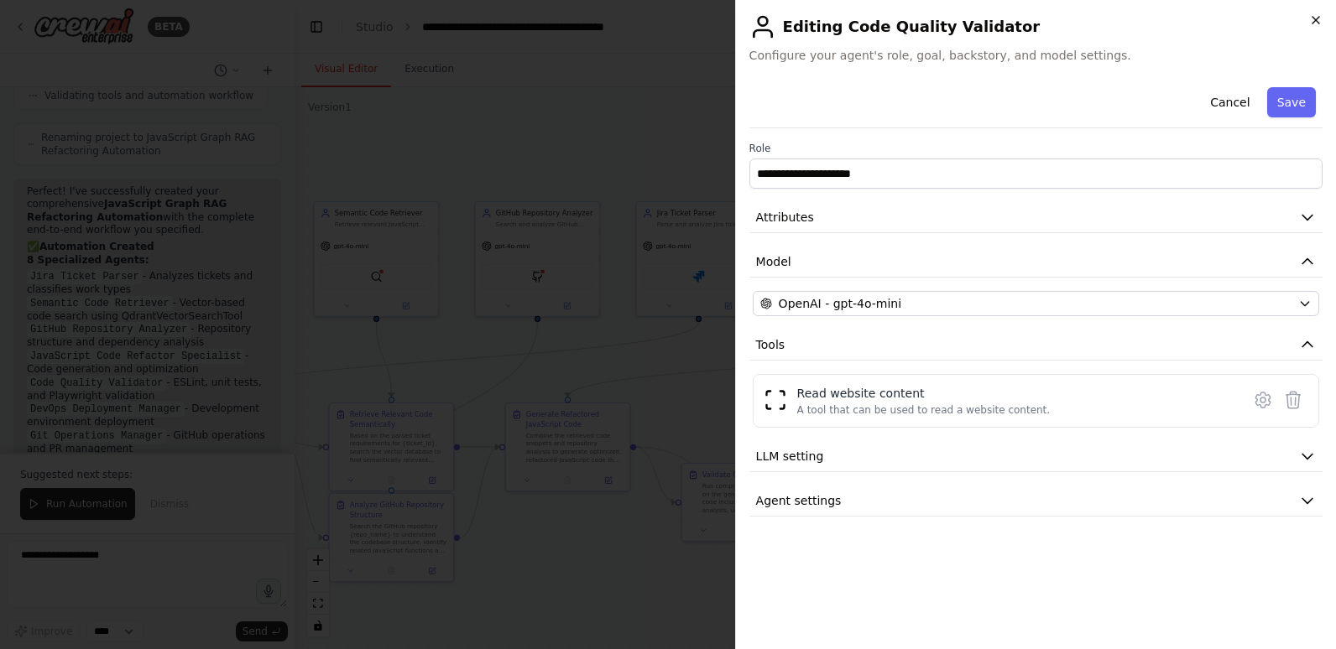
click at [1314, 25] on icon "button" at bounding box center [1315, 19] width 13 height 13
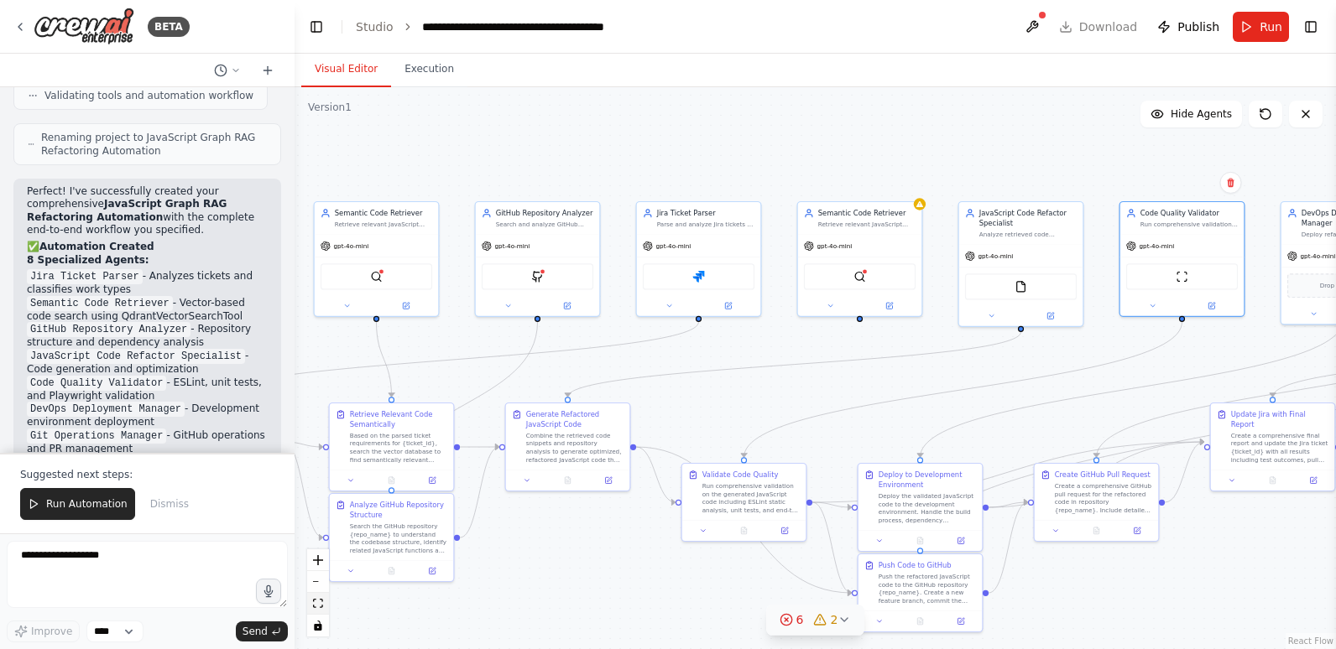
click at [321, 610] on button "fit view" at bounding box center [318, 604] width 22 height 22
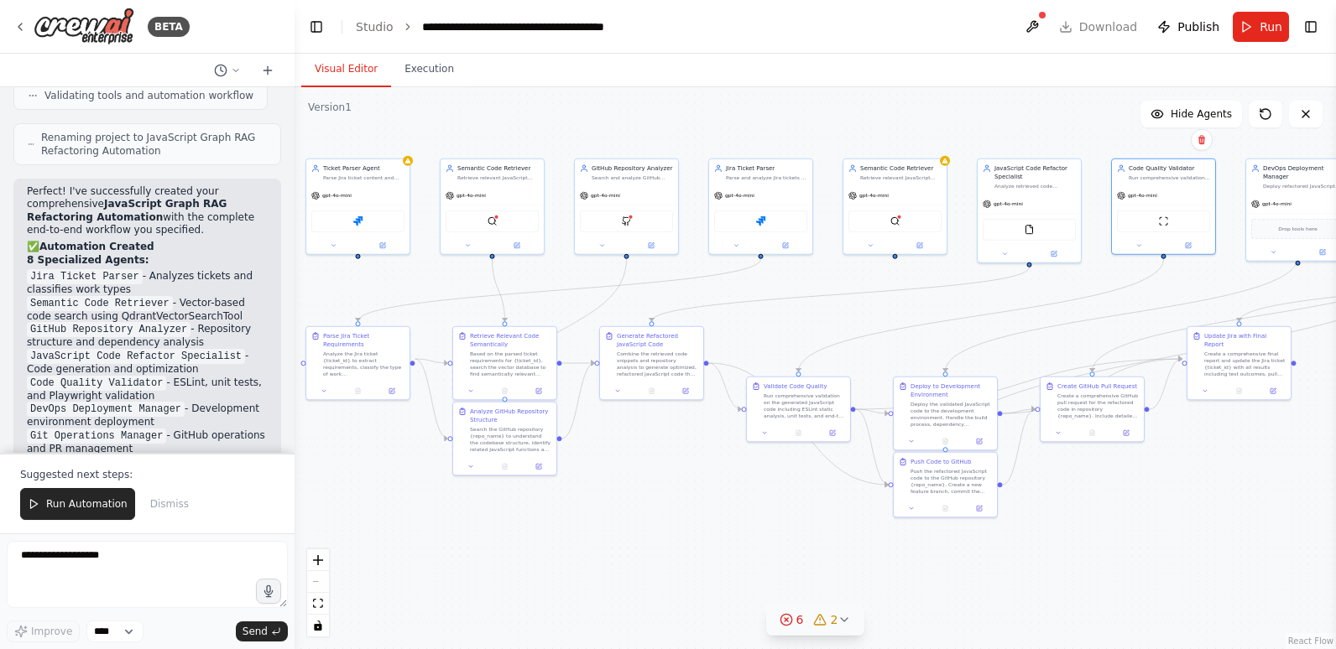
drag, startPoint x: 487, startPoint y: 571, endPoint x: 636, endPoint y: 542, distance: 152.2
click at [636, 542] on div ".deletable-edge-delete-btn { width: 20px; height: 20px; border: 0px solid #ffff…" at bounding box center [815, 368] width 1041 height 562
